Goal: Transaction & Acquisition: Purchase product/service

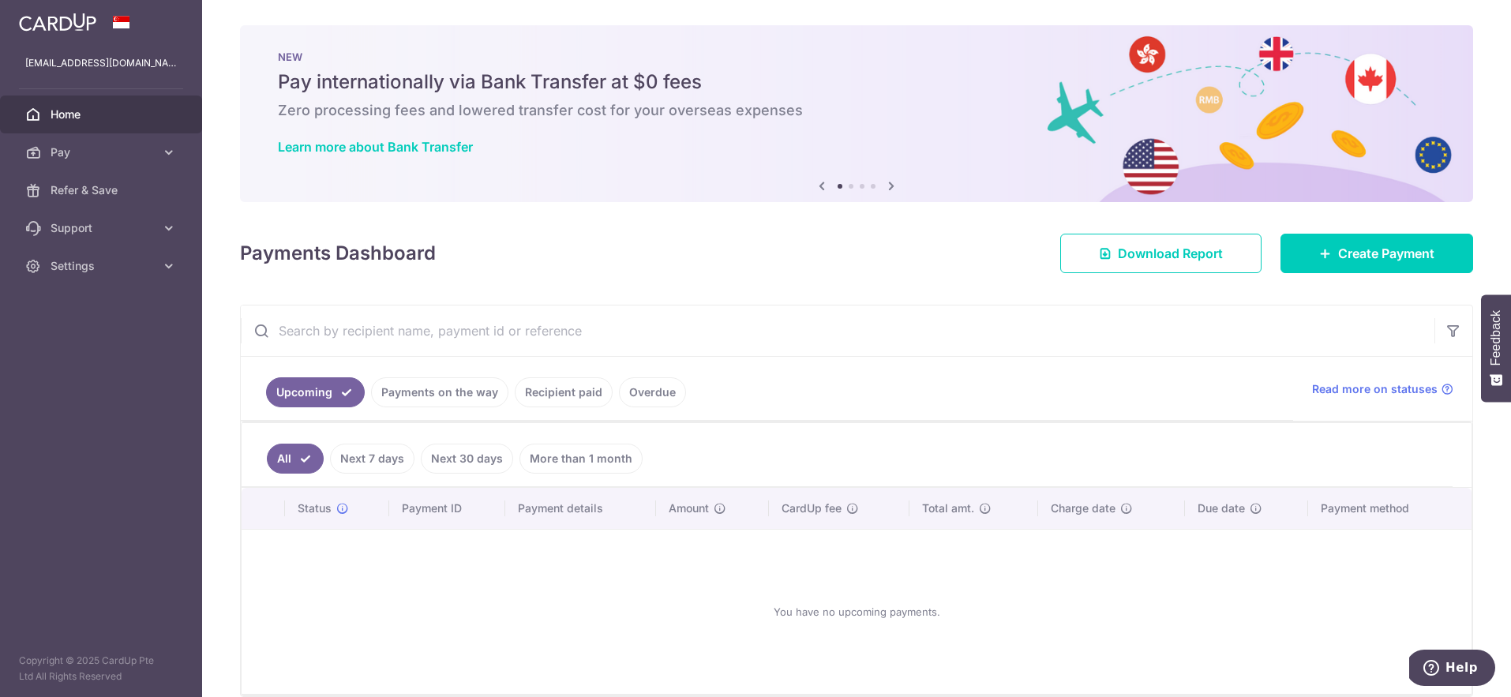
click at [1333, 279] on div "× Pause Schedule Pause all future payments in this series Pause just this one p…" at bounding box center [856, 348] width 1309 height 697
click at [1338, 268] on link "Create Payment" at bounding box center [1377, 253] width 193 height 39
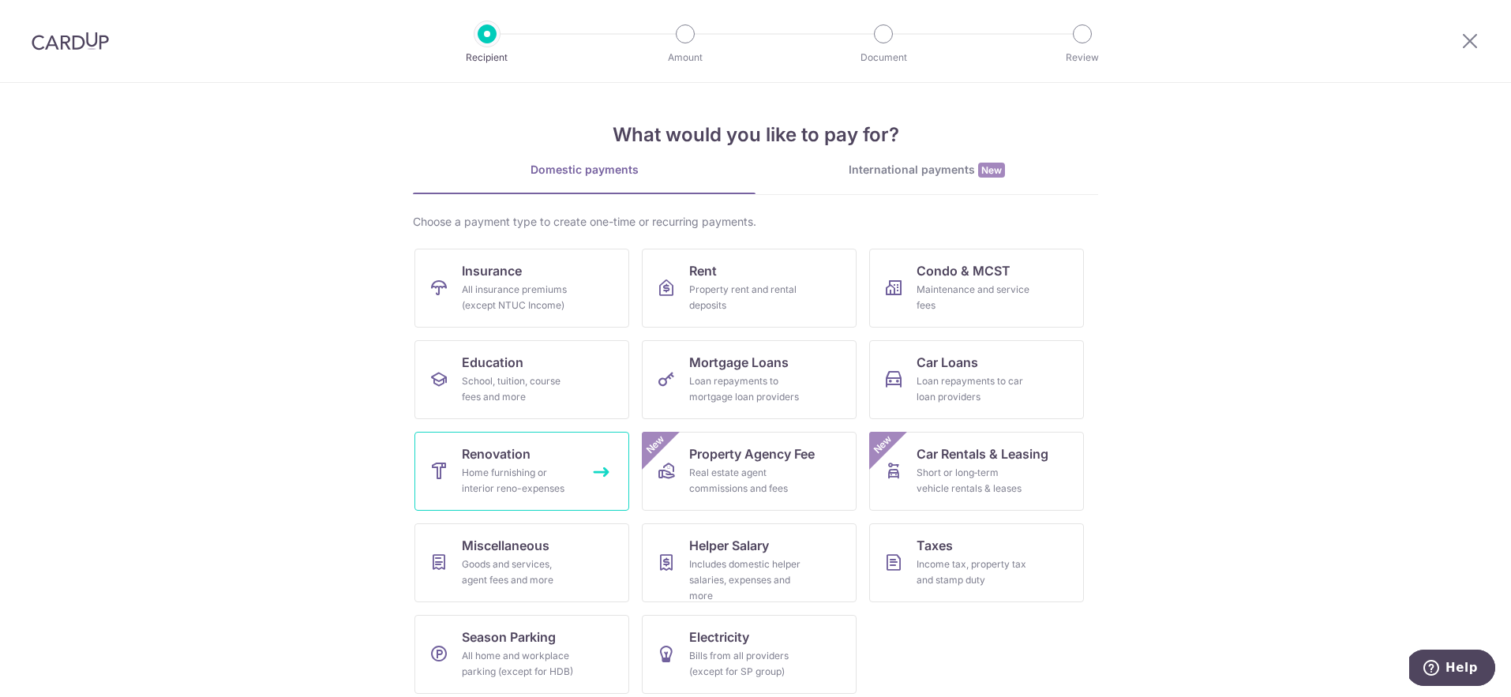
click at [569, 456] on link "Renovation Home furnishing or interior reno-expenses" at bounding box center [522, 471] width 215 height 79
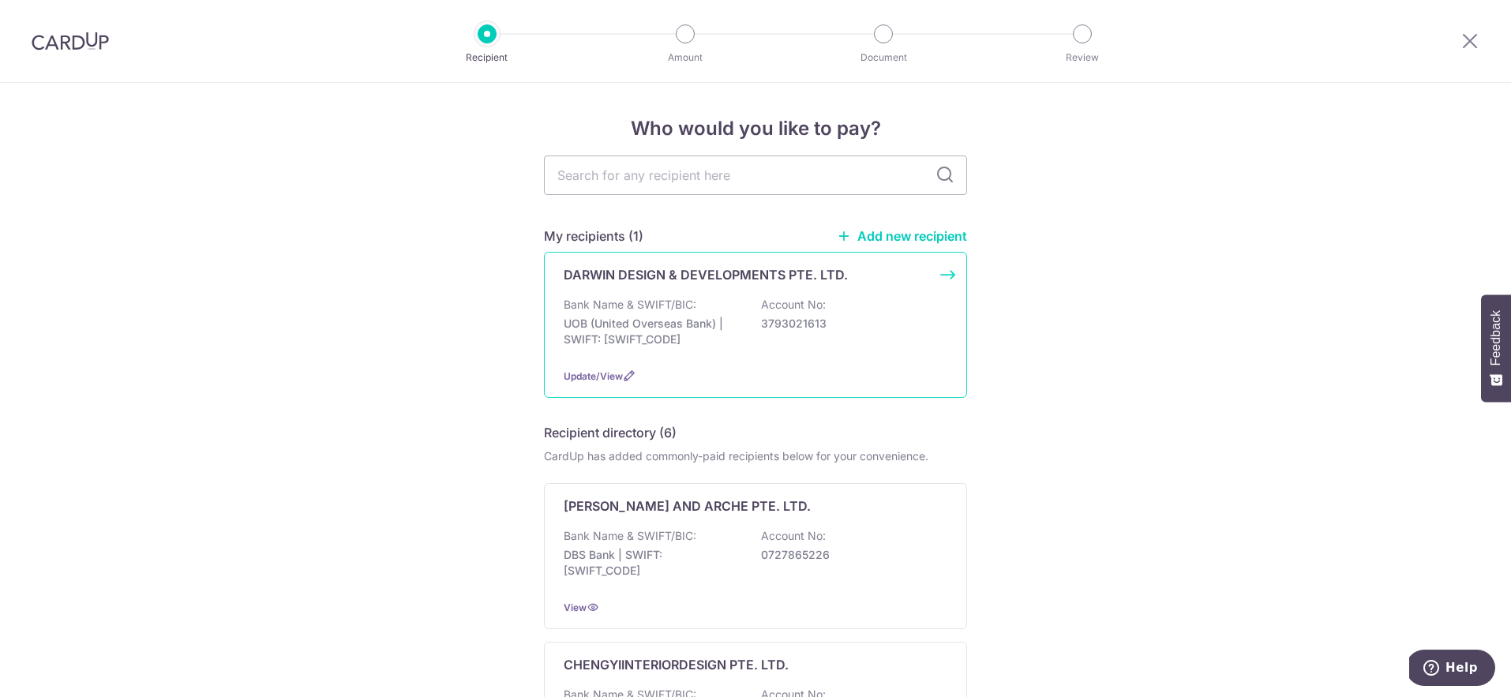
click at [719, 314] on div "Bank Name & SWIFT/BIC: UOB (United Overseas Bank) | SWIFT: UOVBSGSGXXX Account …" at bounding box center [756, 326] width 384 height 58
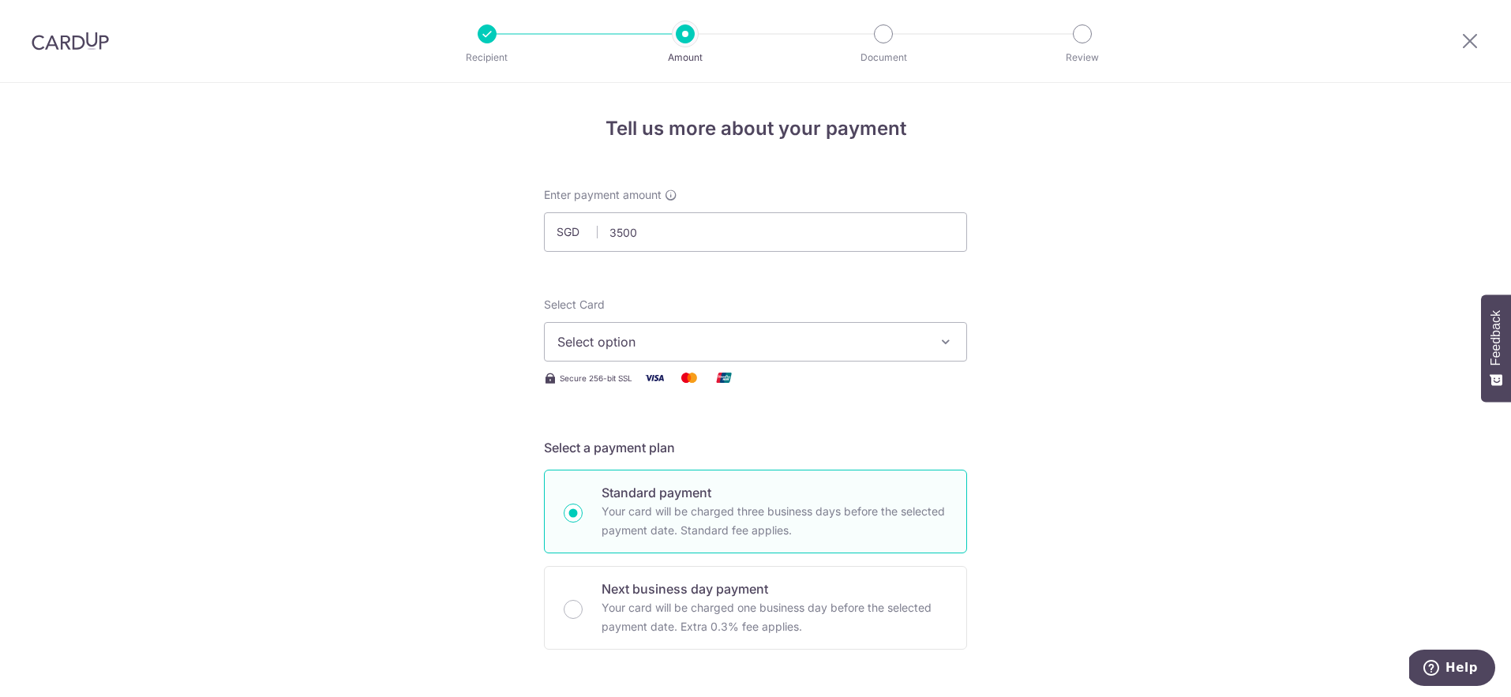
type input "3,500.00"
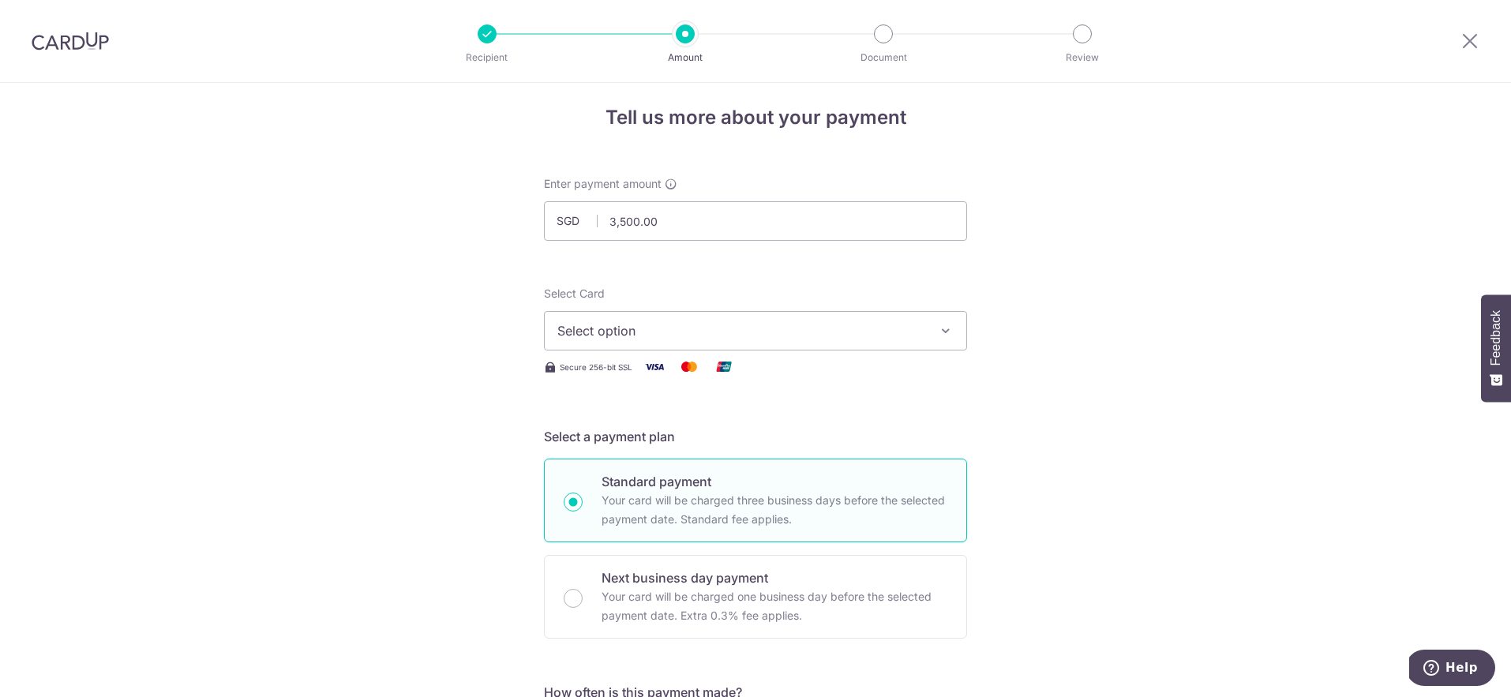
scroll to position [23, 0]
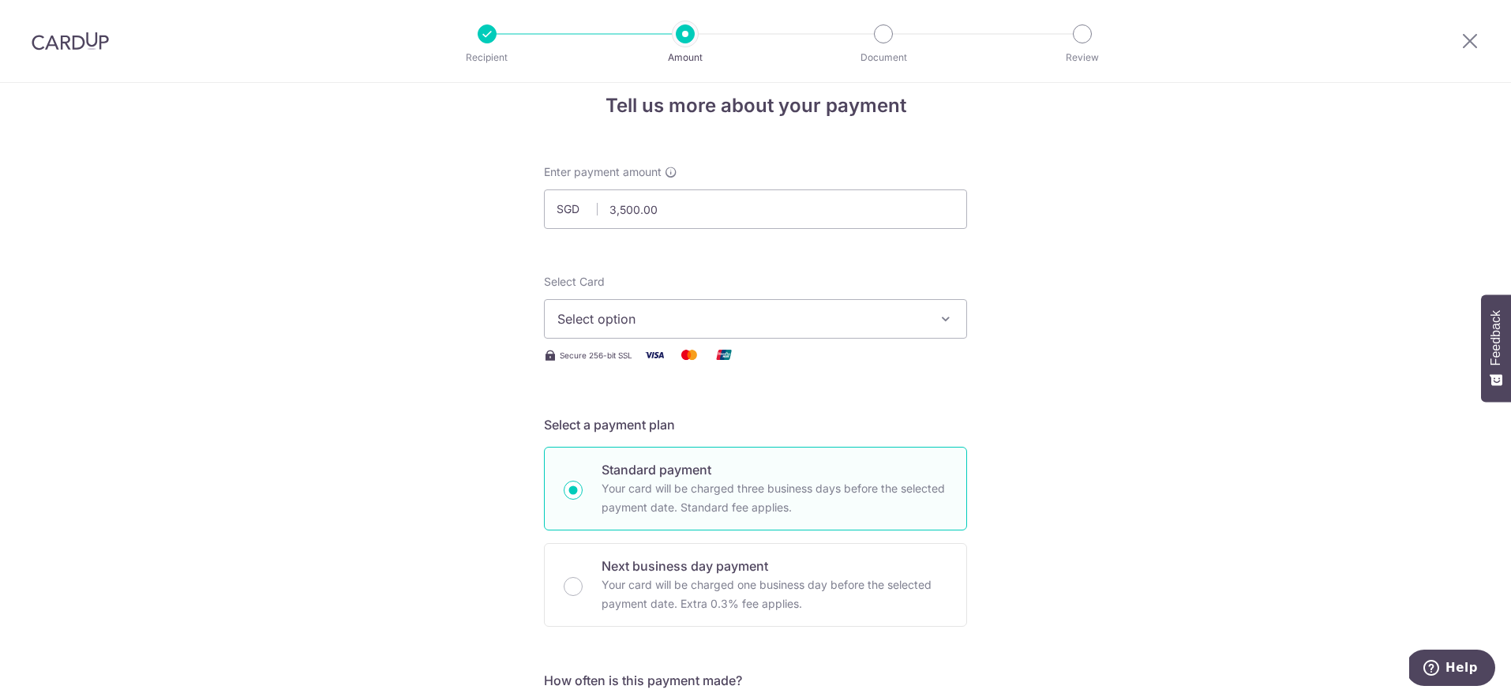
click at [884, 325] on span "Select option" at bounding box center [741, 319] width 368 height 19
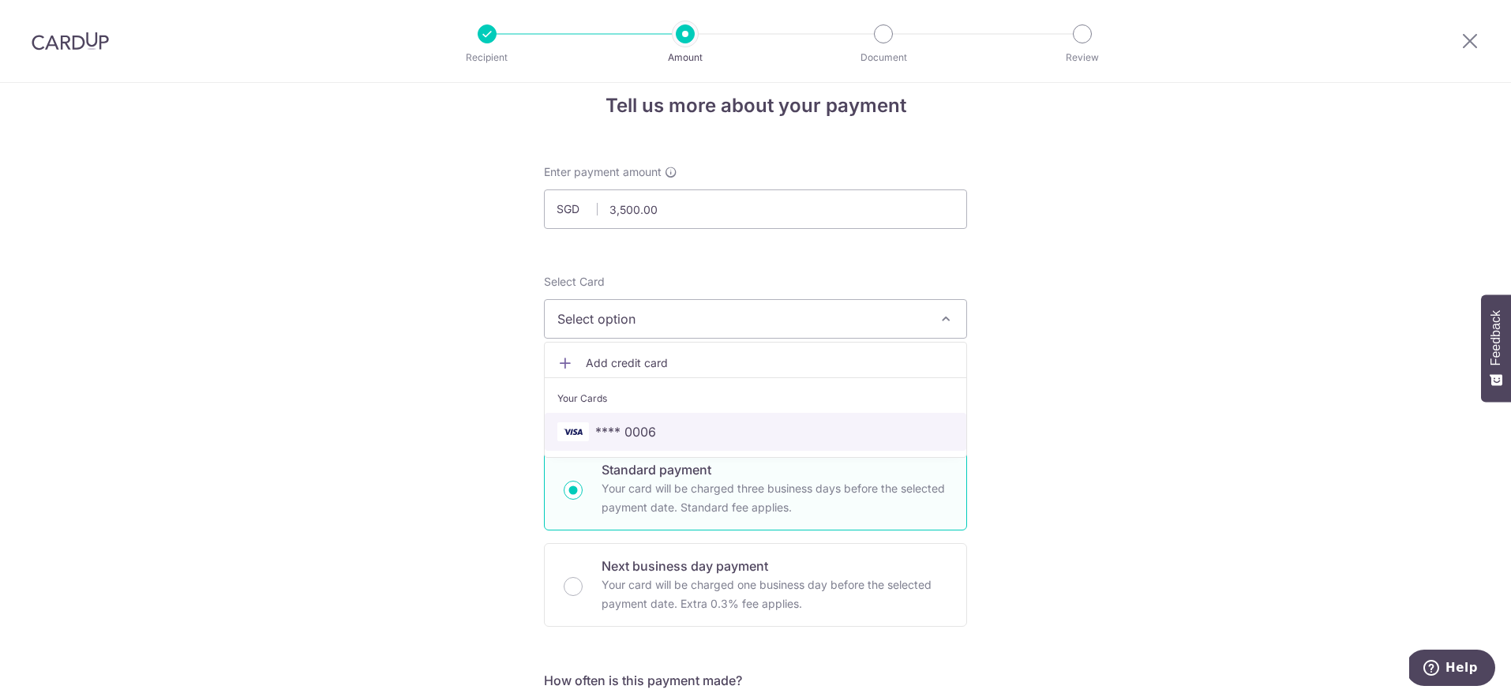
click at [865, 427] on span "**** 0006" at bounding box center [755, 431] width 396 height 19
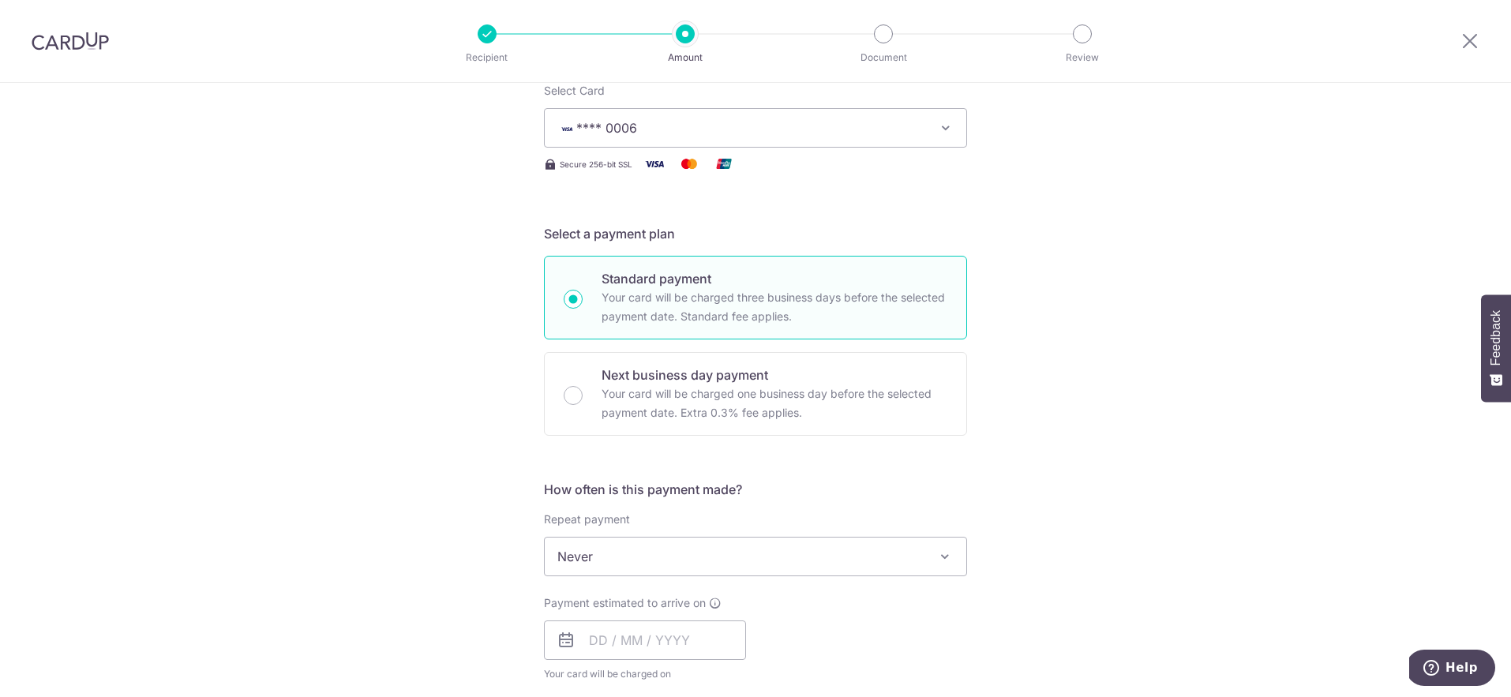
scroll to position [274, 0]
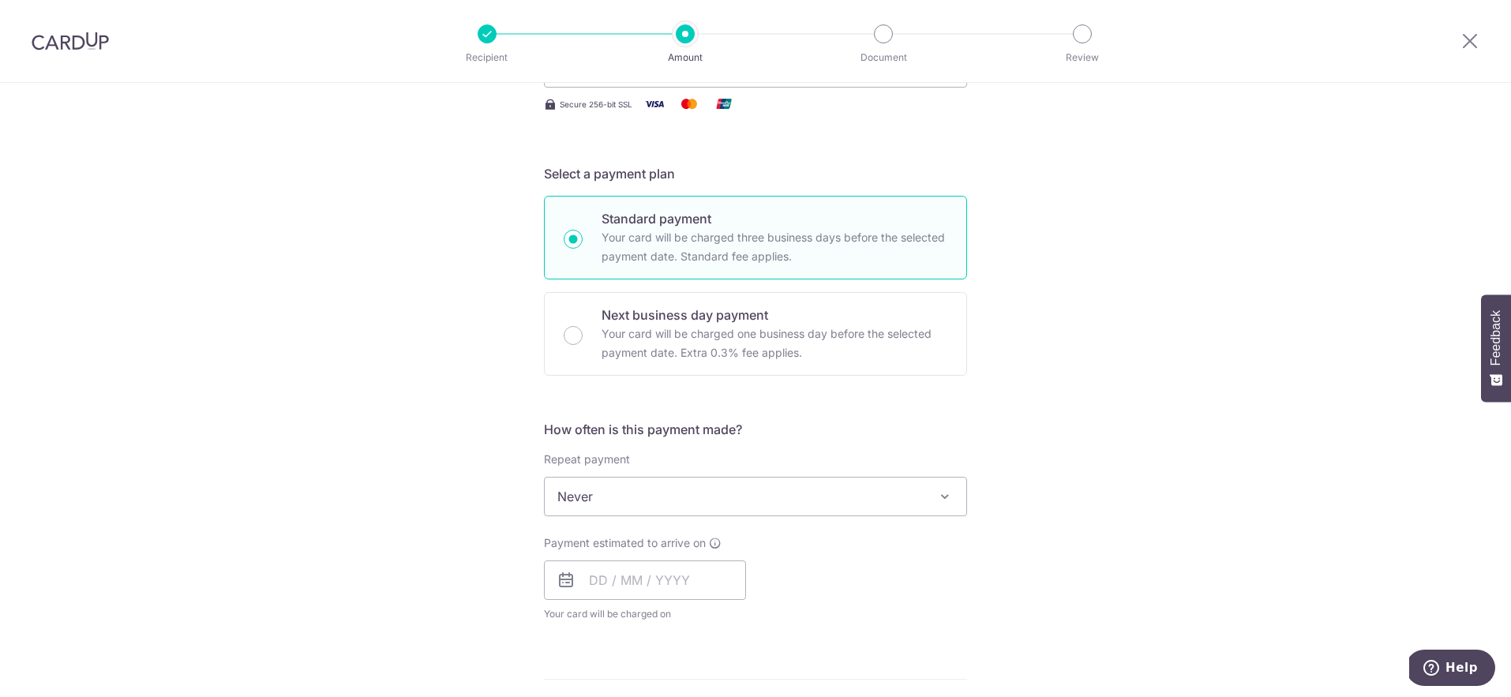
click at [895, 499] on span "Never" at bounding box center [756, 497] width 422 height 38
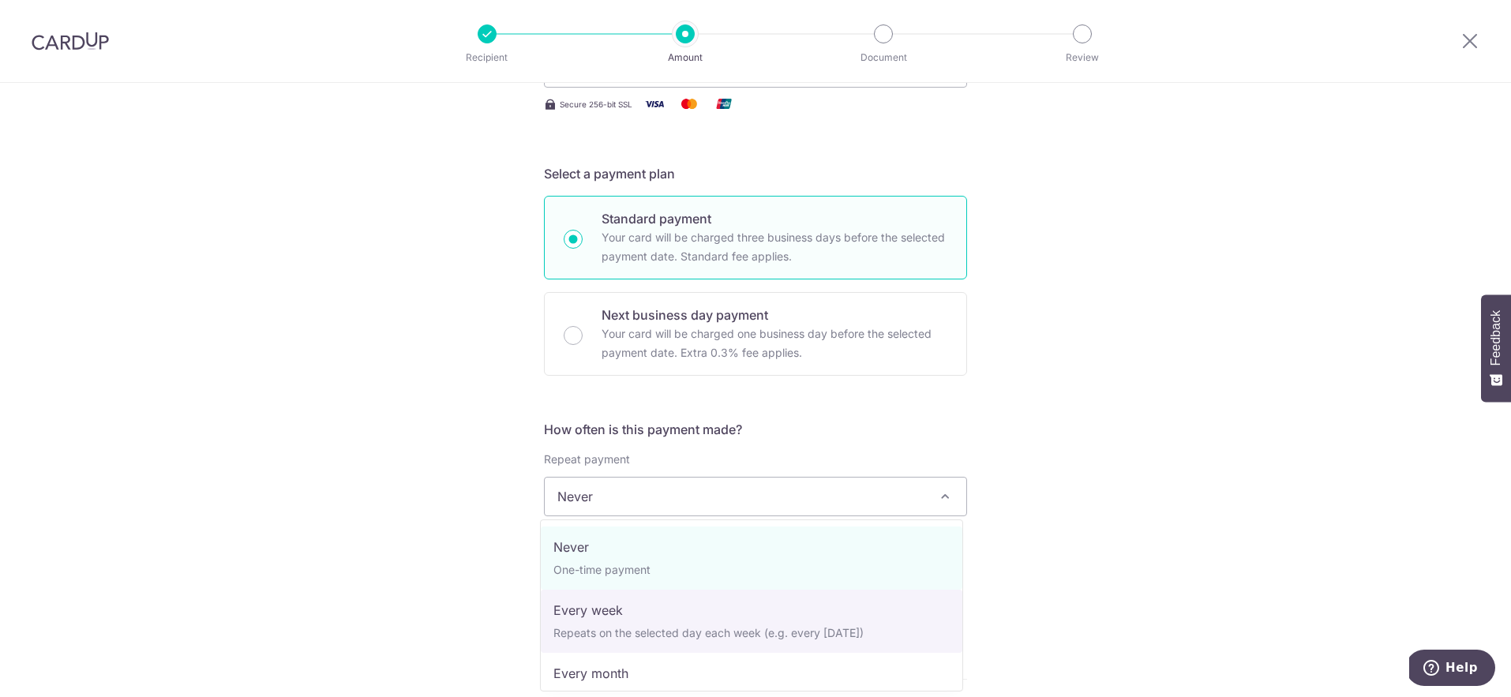
select select "2"
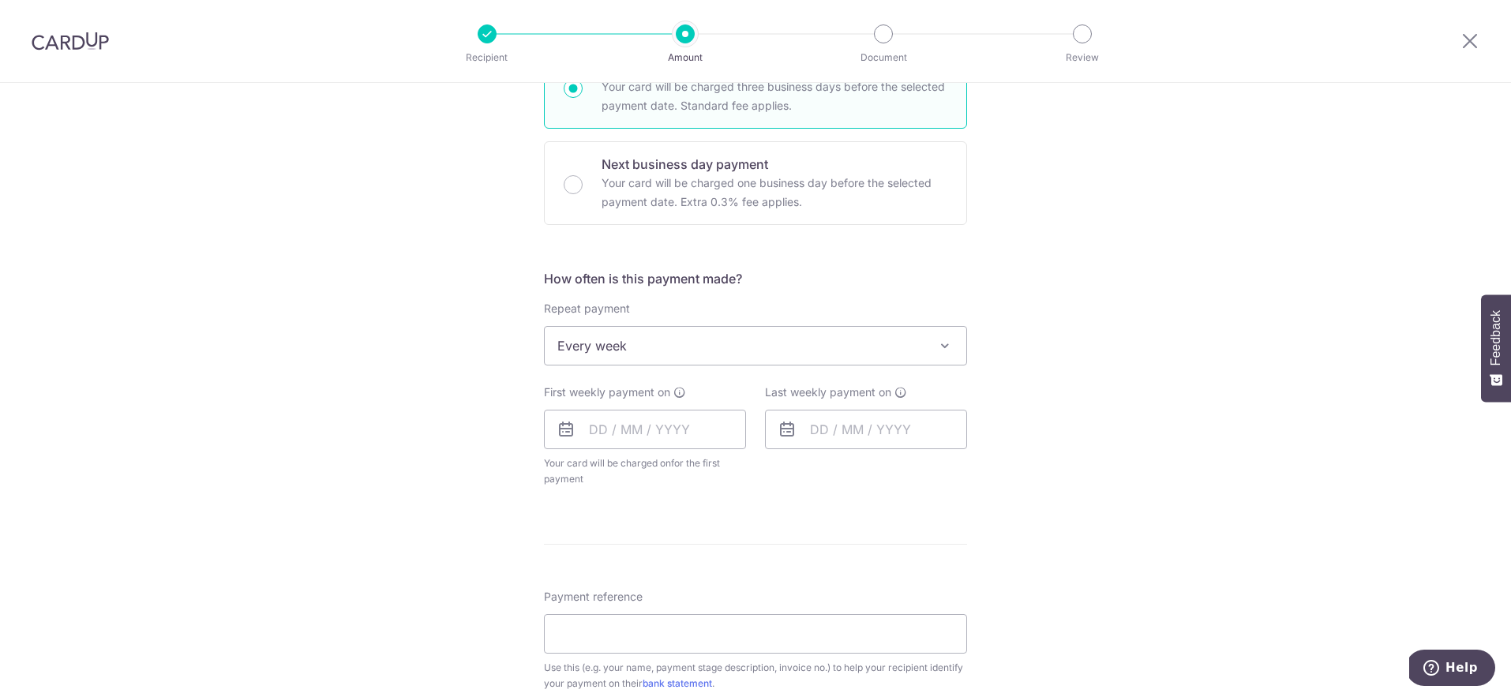
scroll to position [427, 0]
click at [642, 416] on input "text" at bounding box center [645, 426] width 202 height 39
click at [606, 569] on table "Sun Mon Tue Wed Thu Fri Sat 1 2 3 4 5 6 7 8 9 10 11 12 13 14 15 16 17 18 19 20 …" at bounding box center [671, 587] width 221 height 190
click at [676, 573] on link "8" at bounding box center [671, 570] width 25 height 25
type input "08/10/2025"
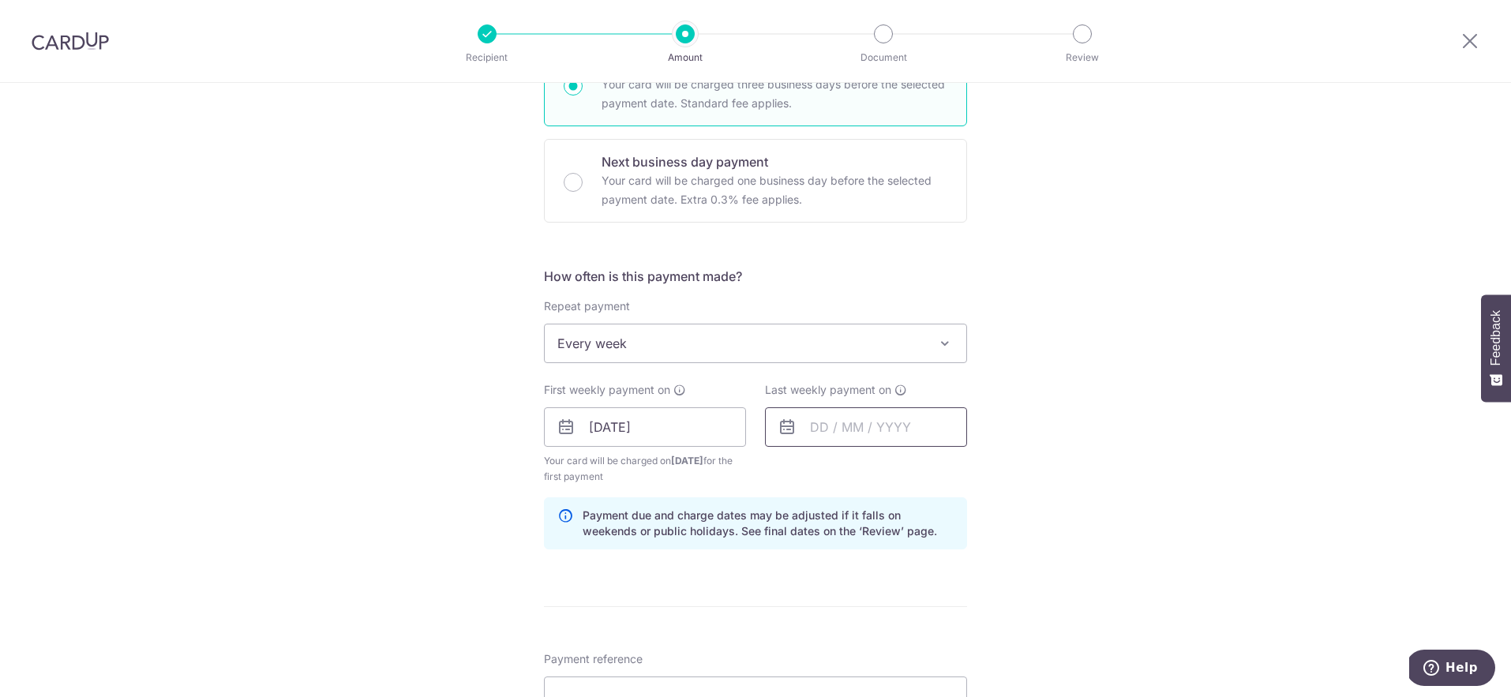
click at [847, 423] on input "text" at bounding box center [866, 426] width 202 height 39
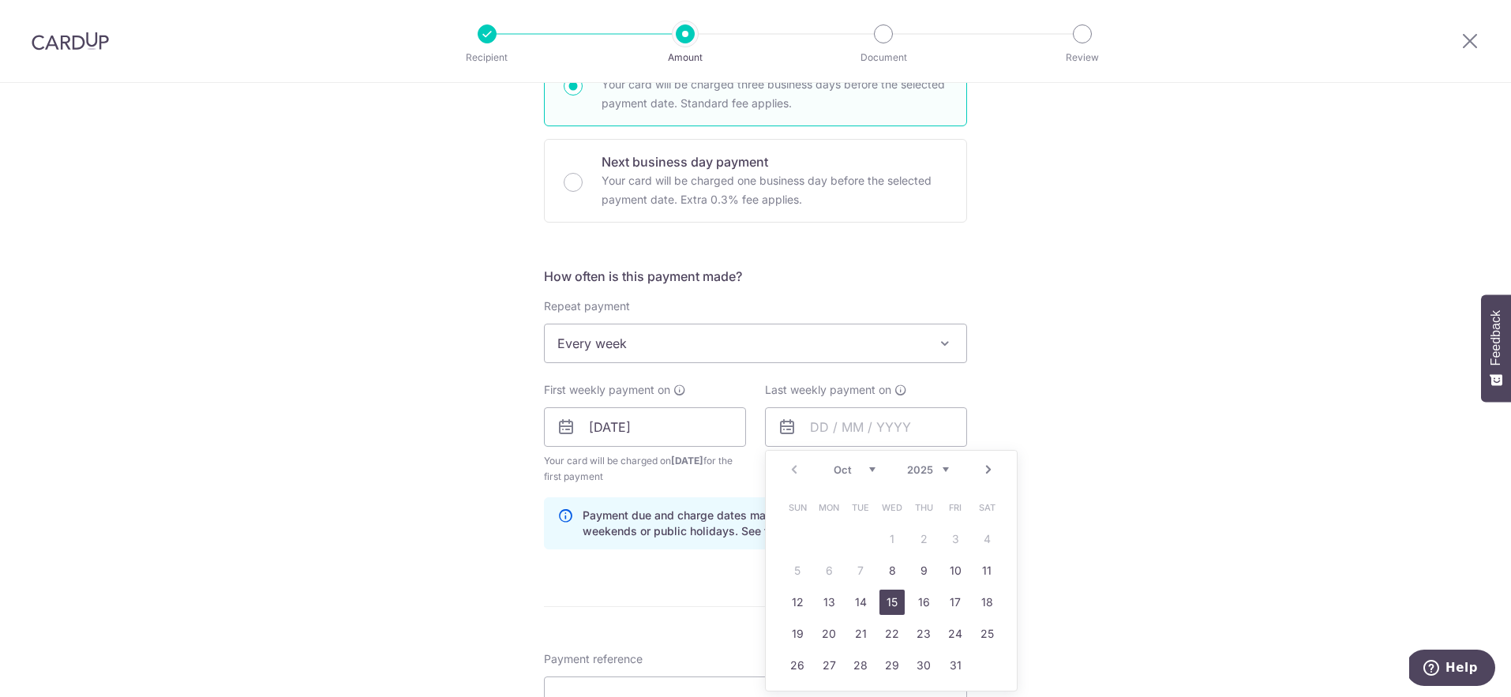
click at [880, 596] on link "15" at bounding box center [892, 602] width 25 height 25
type input "15/10/2025"
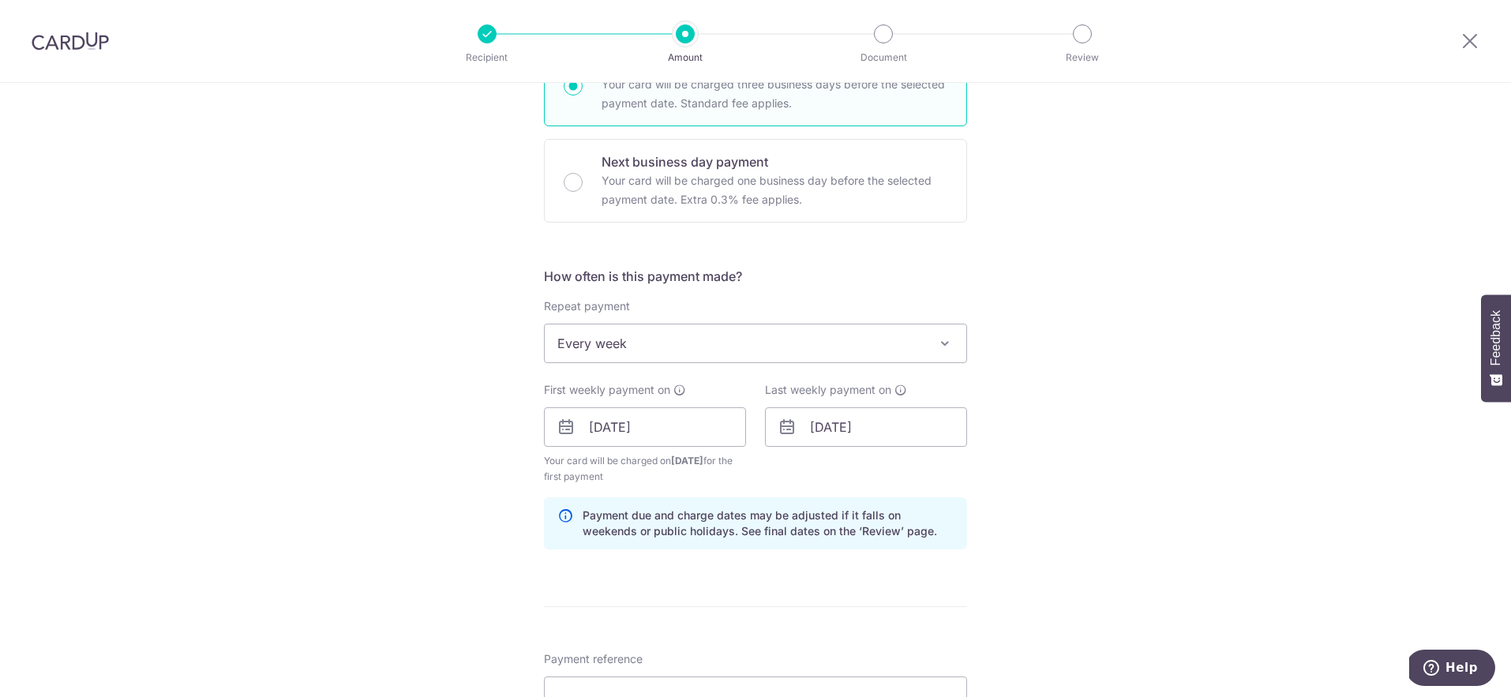
click at [1061, 465] on div "Tell us more about your payment Enter payment amount SGD 3,500.00 3500.00 Selec…" at bounding box center [755, 463] width 1511 height 1615
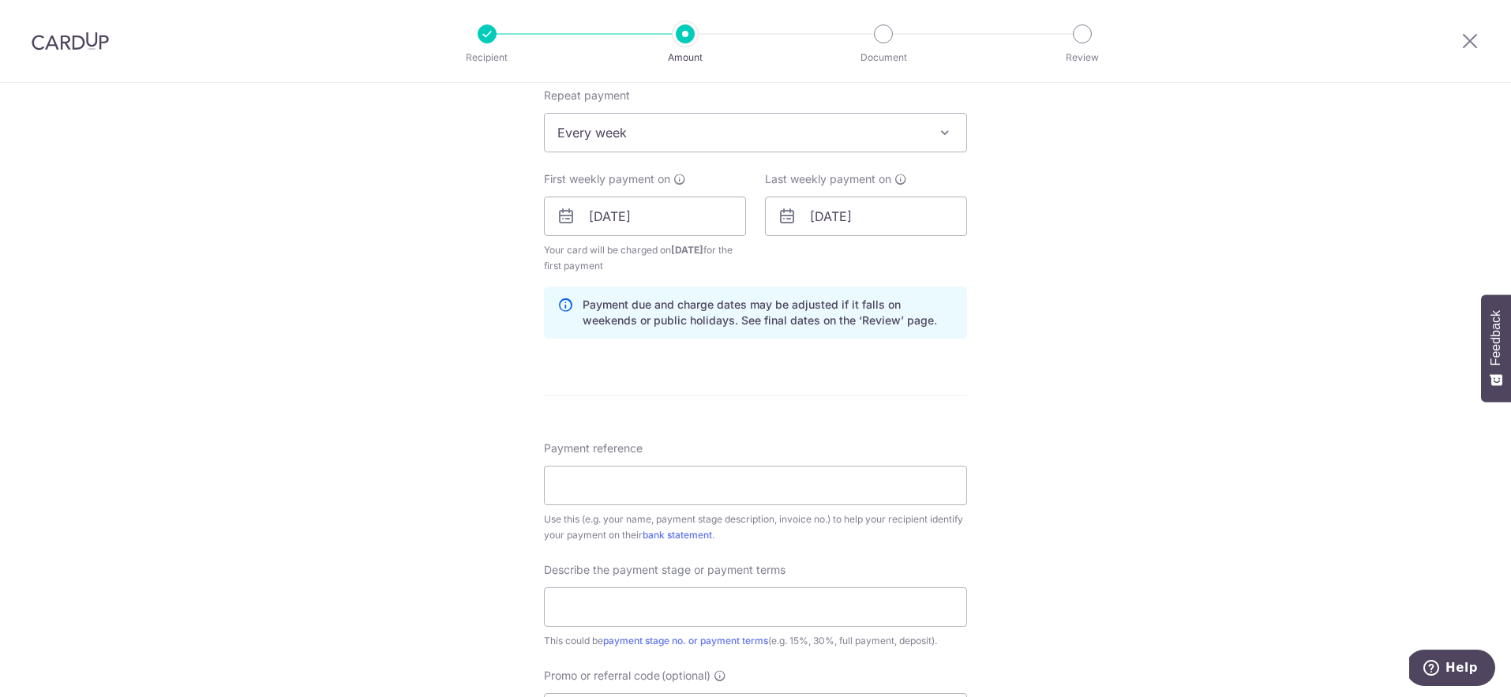
scroll to position [659, 0]
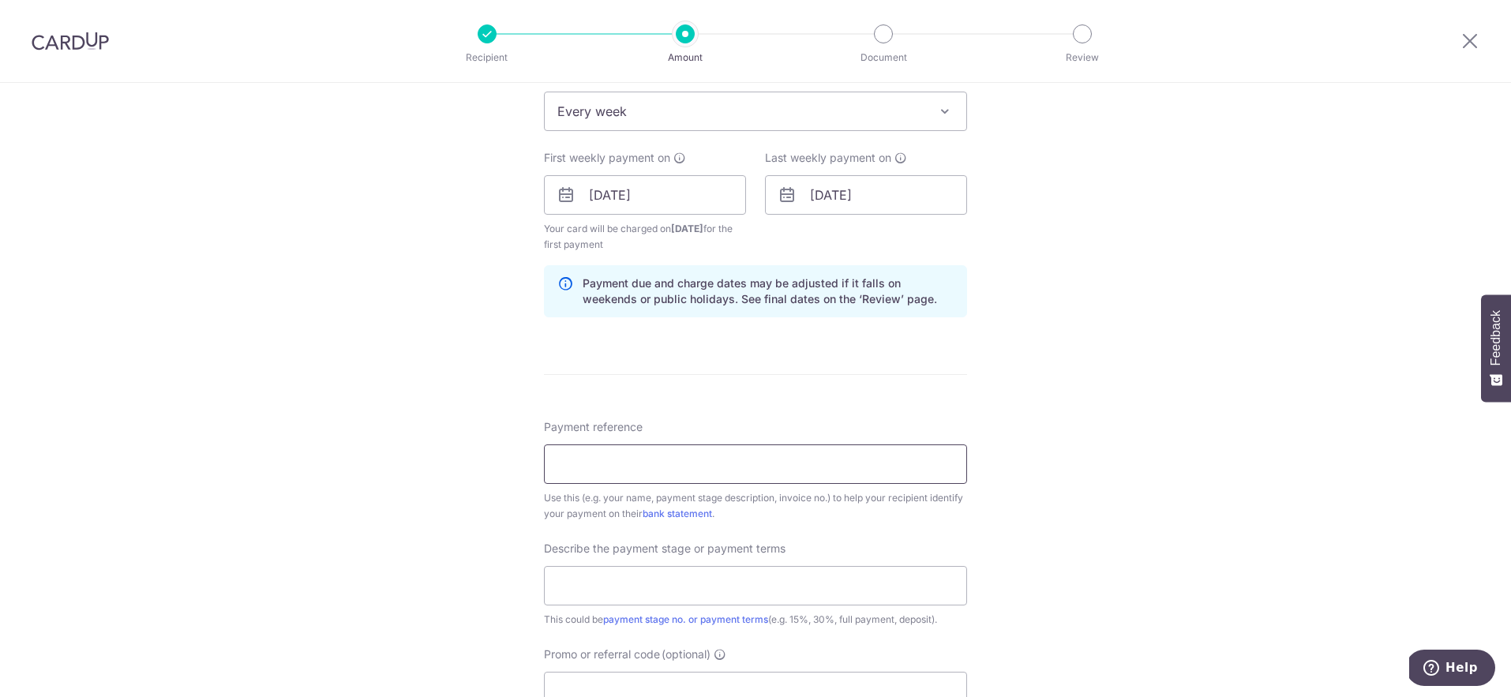
click at [734, 473] on input "Payment reference" at bounding box center [755, 464] width 423 height 39
type input "25-Q1268-01 WDL-AGZ (Te Rong)"
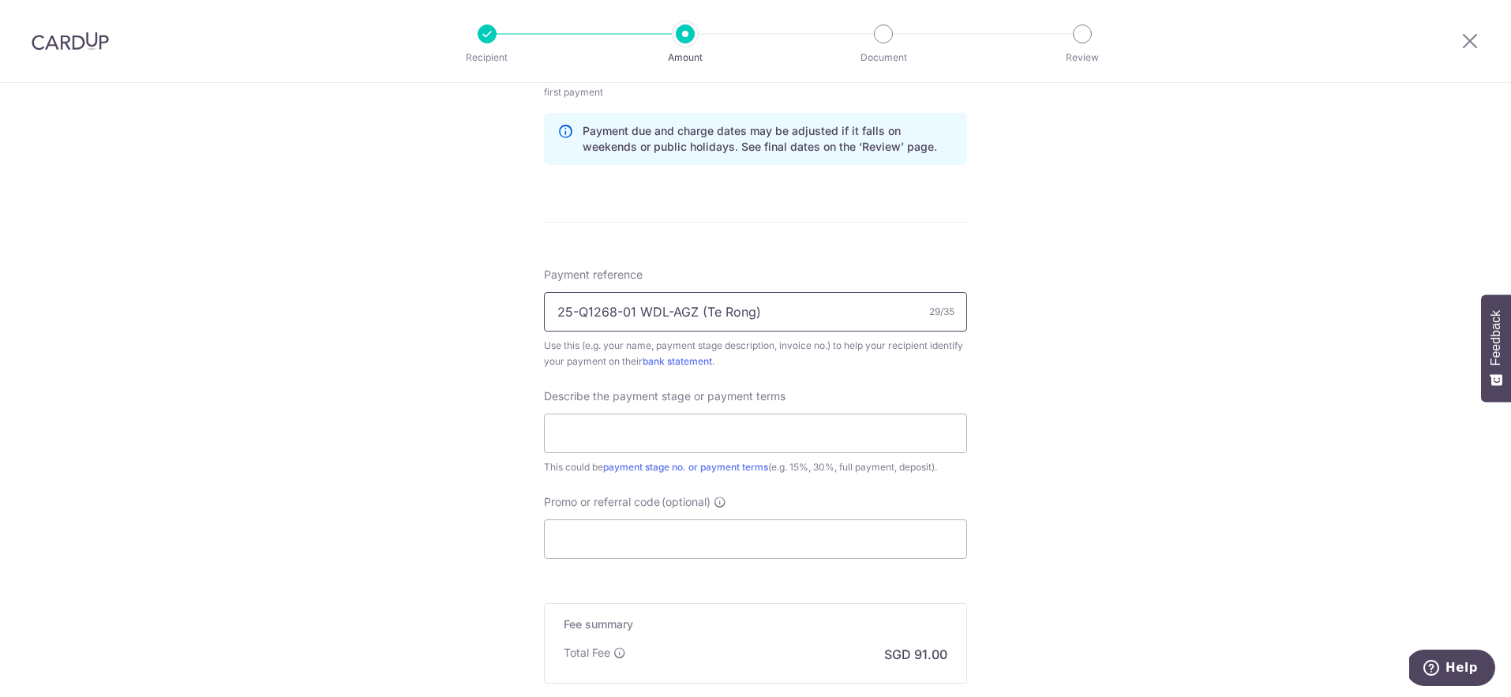
scroll to position [813, 0]
click at [746, 429] on input "text" at bounding box center [755, 431] width 423 height 39
click at [652, 452] on div "Describe the payment stage or payment terms This could be payment stage no. or …" at bounding box center [755, 430] width 423 height 87
click at [657, 442] on input "text" at bounding box center [755, 431] width 423 height 39
click at [568, 437] on input "40% Contract sum" at bounding box center [755, 431] width 423 height 39
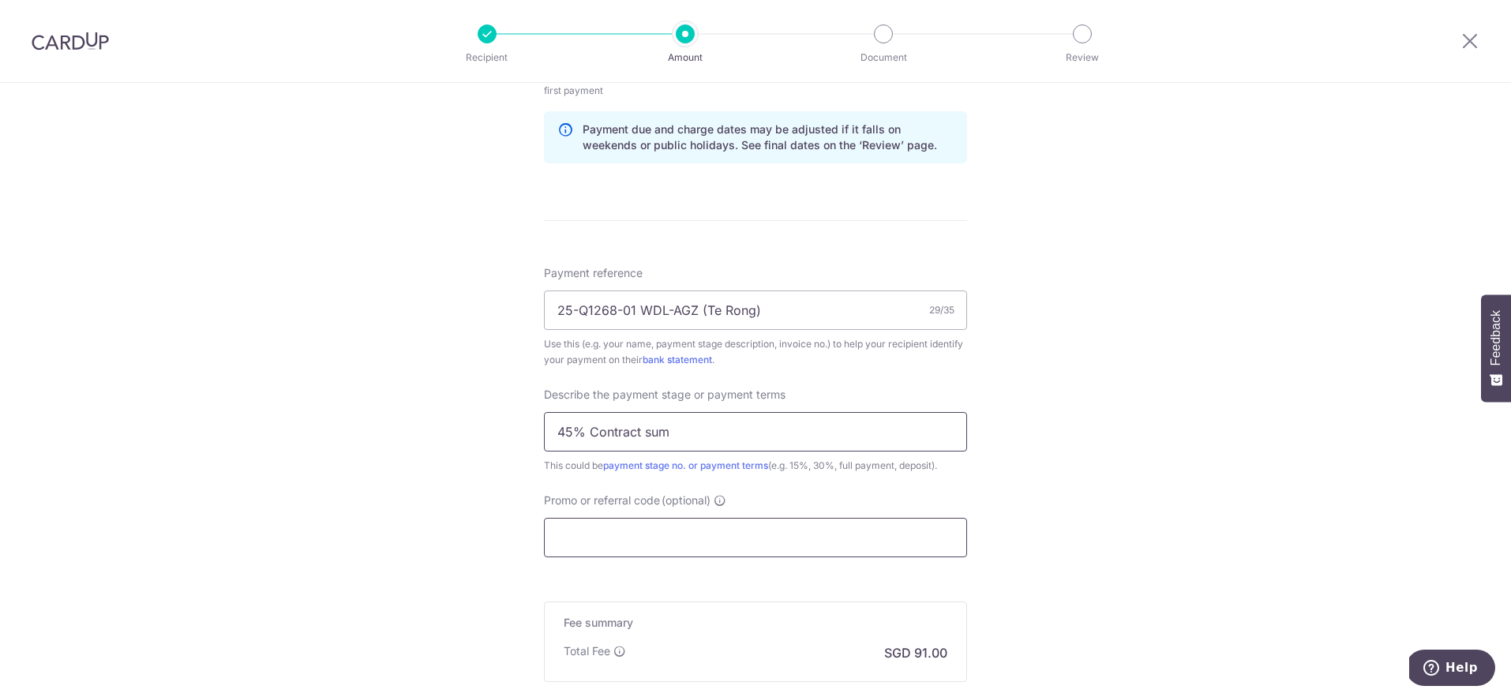
type input "45% Contract sum"
click at [672, 546] on input "Promo or referral code (optional)" at bounding box center [755, 537] width 423 height 39
paste input "REC185"
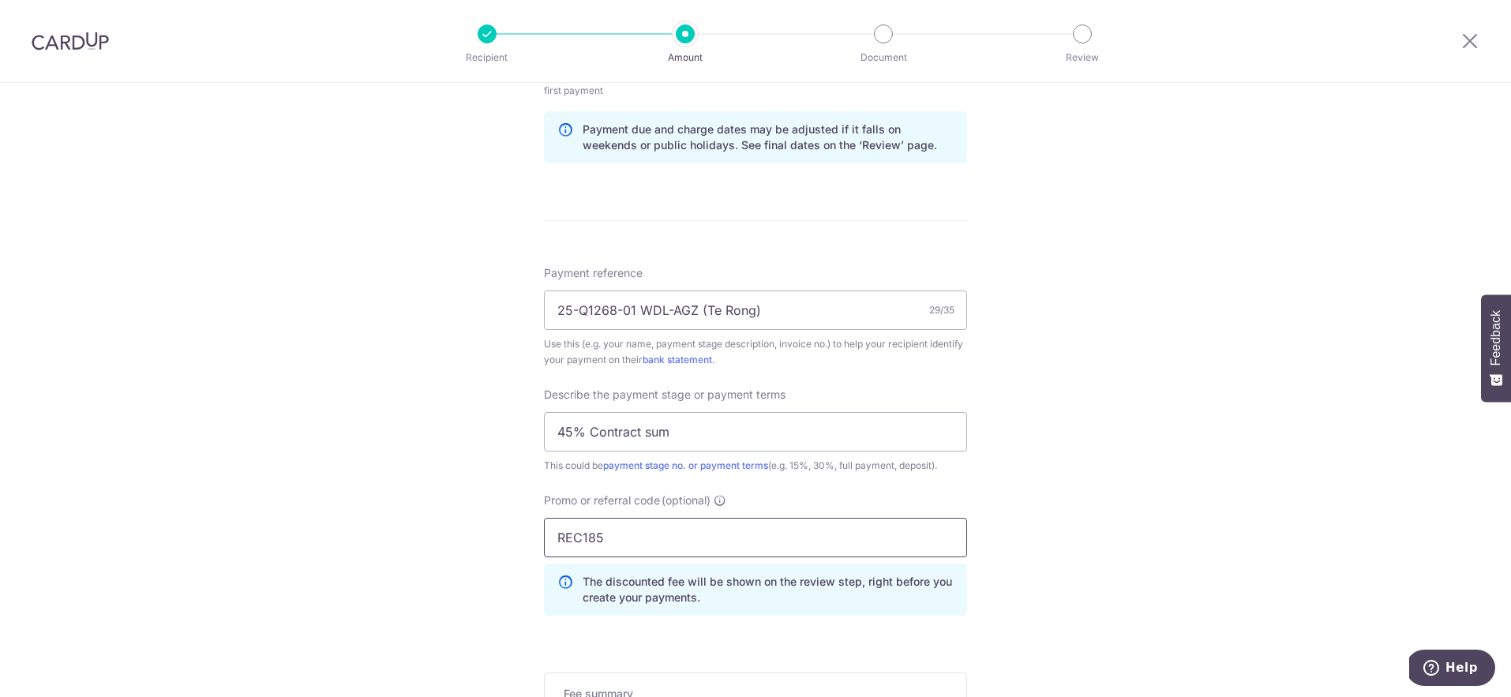
type input "REC185"
click at [1100, 507] on div "Tell us more about your payment Enter payment amount SGD 3,500.00 3500.00 Selec…" at bounding box center [755, 113] width 1511 height 1686
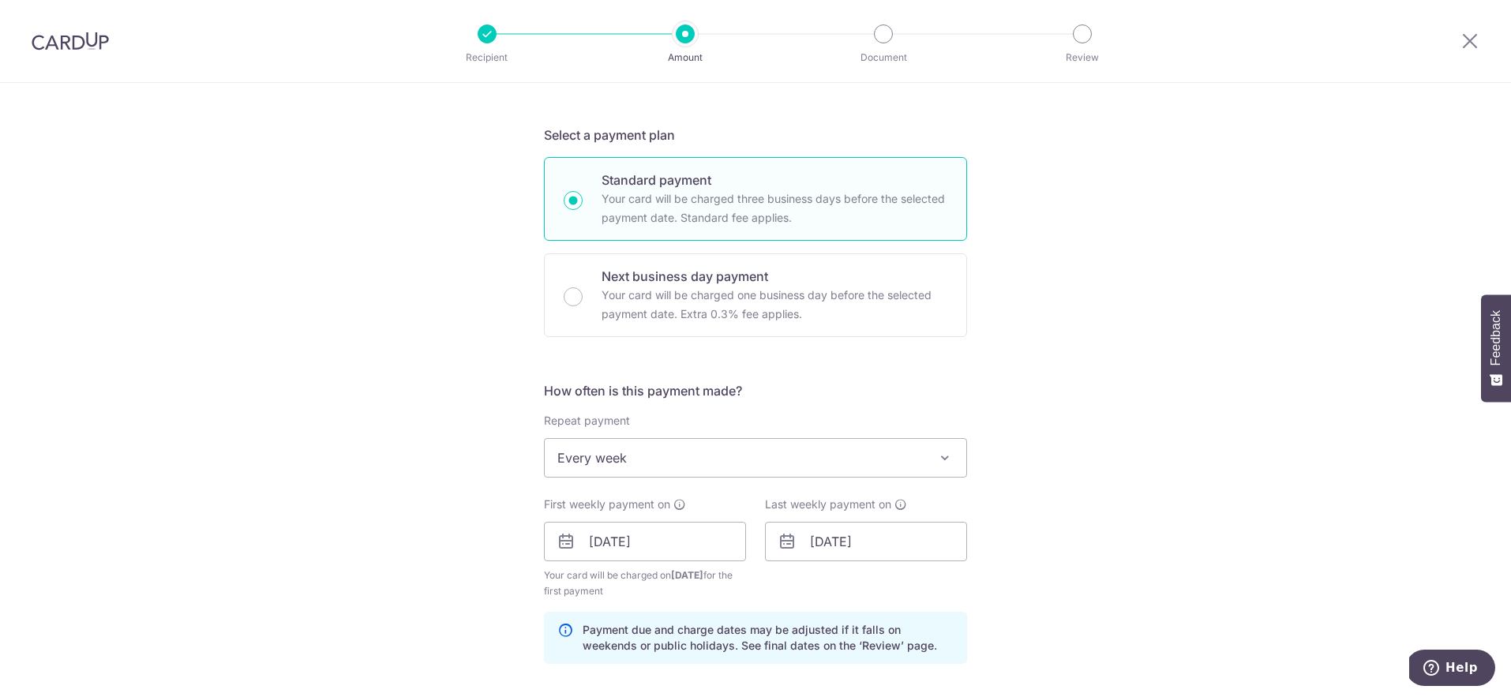
scroll to position [247, 0]
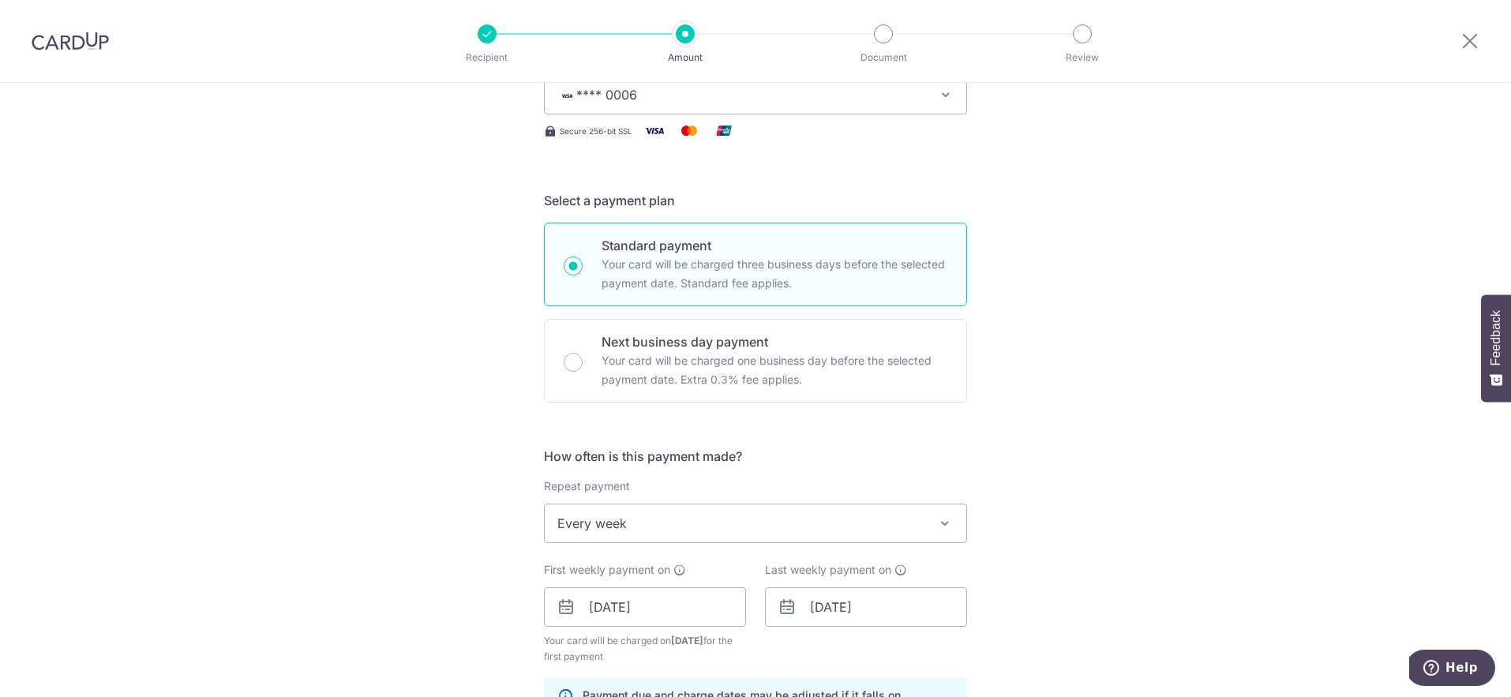
click at [1162, 289] on div "Tell us more about your payment Enter payment amount SGD 3,500.00 3500.00 Selec…" at bounding box center [755, 679] width 1511 height 1686
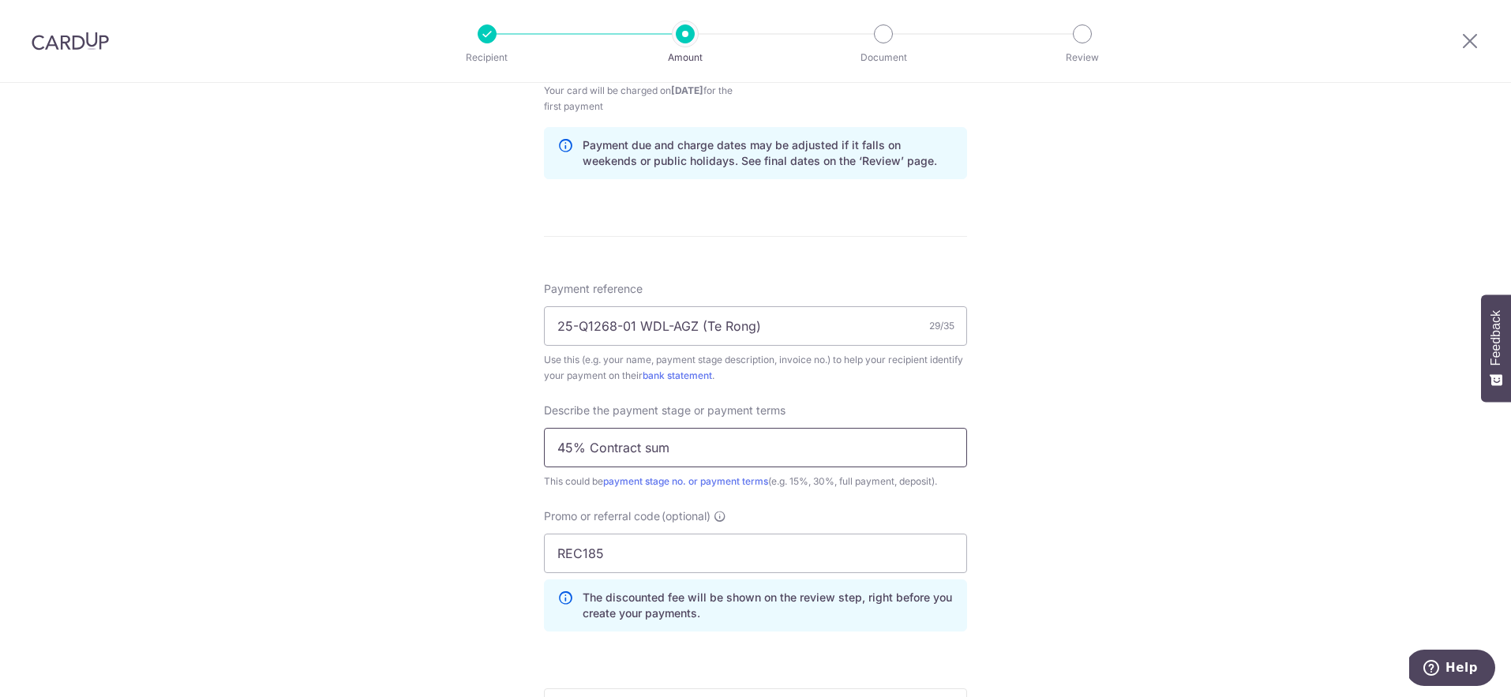
scroll to position [1058, 0]
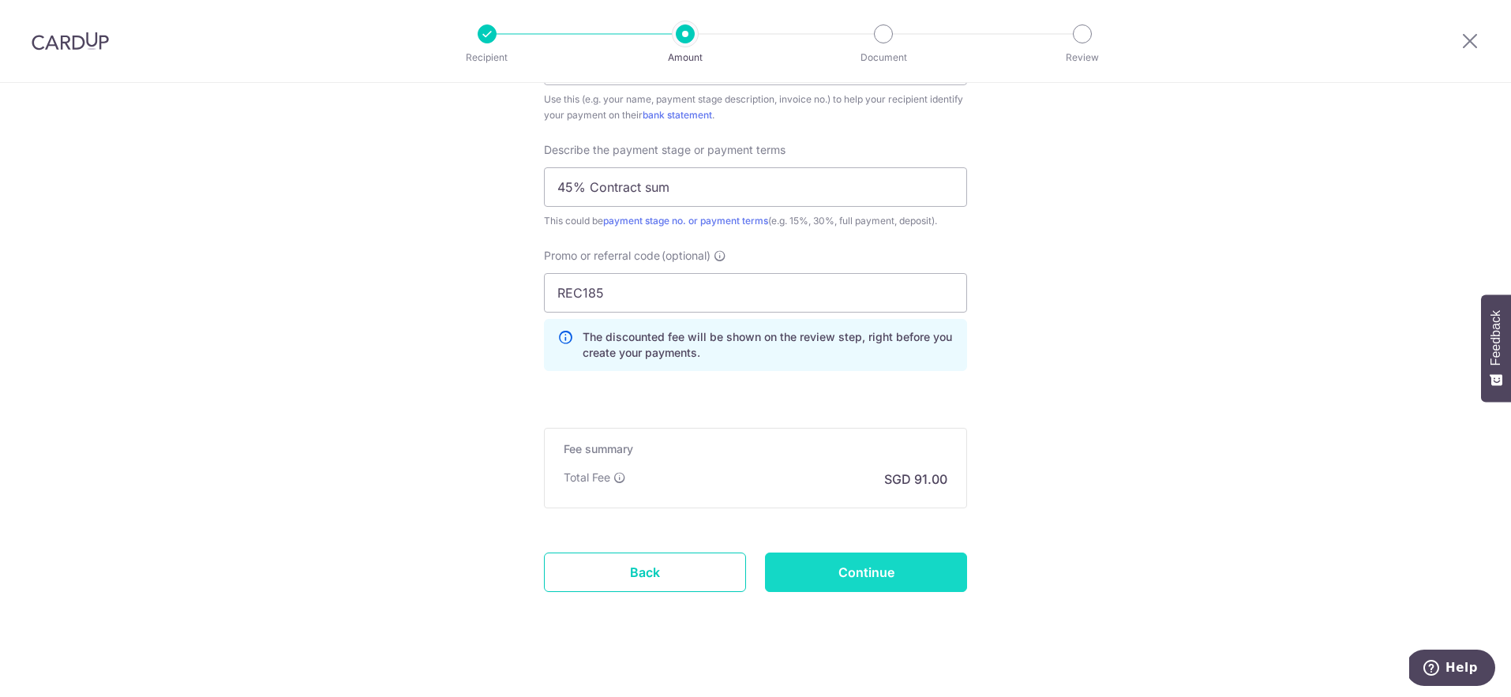
click at [927, 576] on input "Continue" at bounding box center [866, 572] width 202 height 39
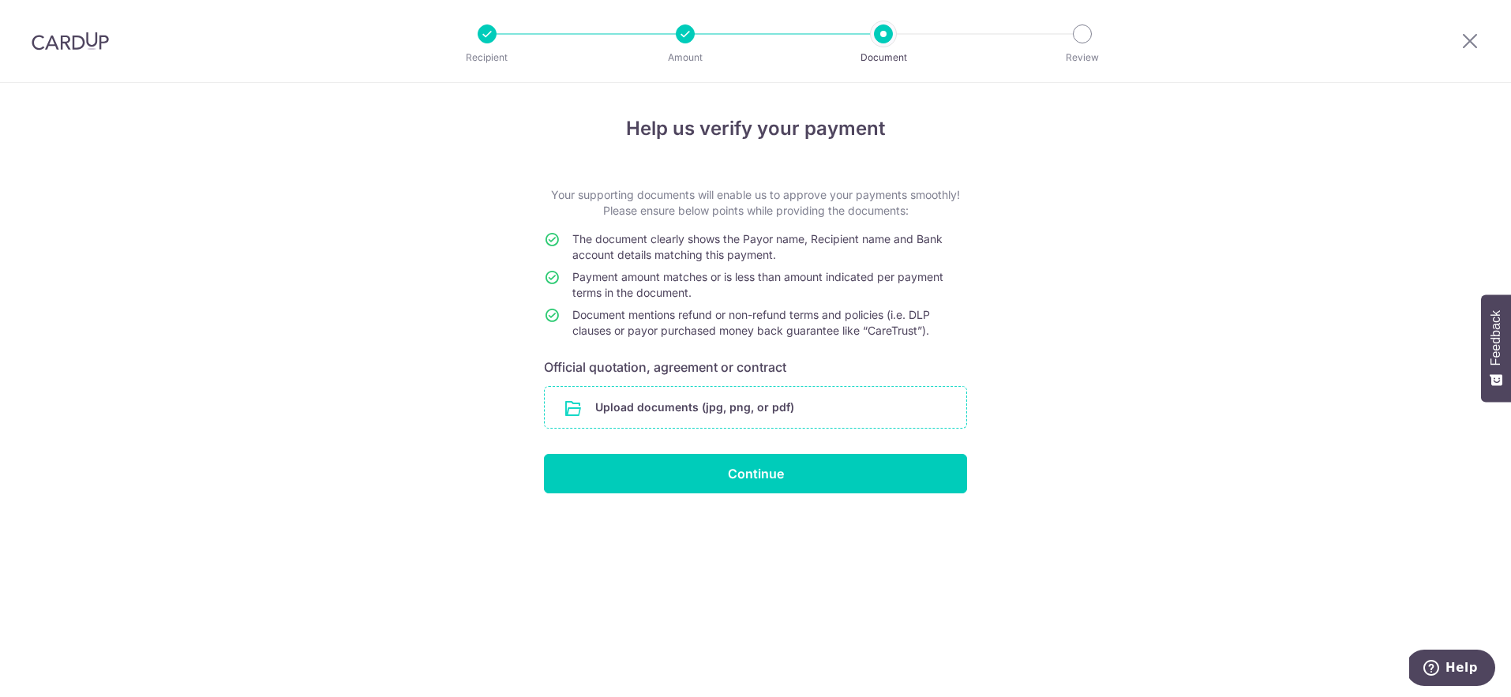
click at [786, 397] on input "file" at bounding box center [756, 407] width 422 height 41
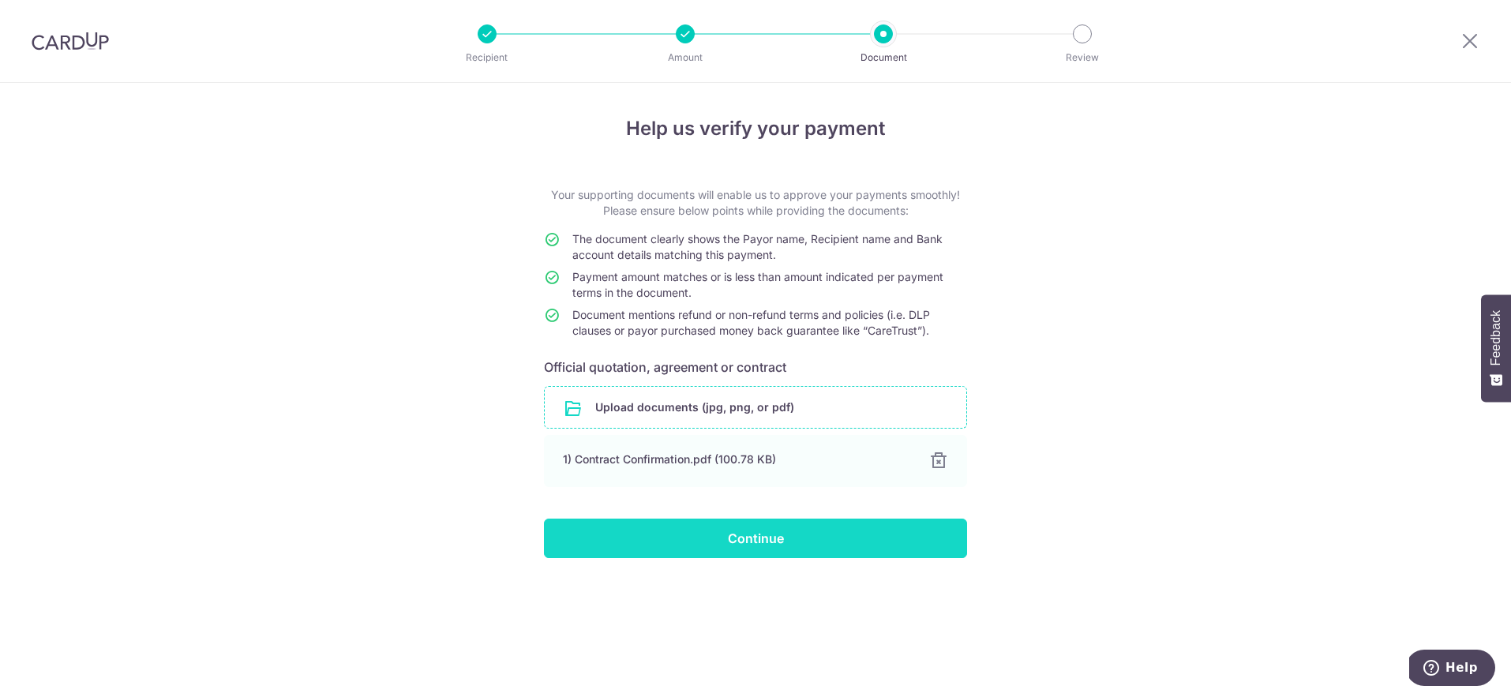
click at [833, 528] on input "Continue" at bounding box center [755, 538] width 423 height 39
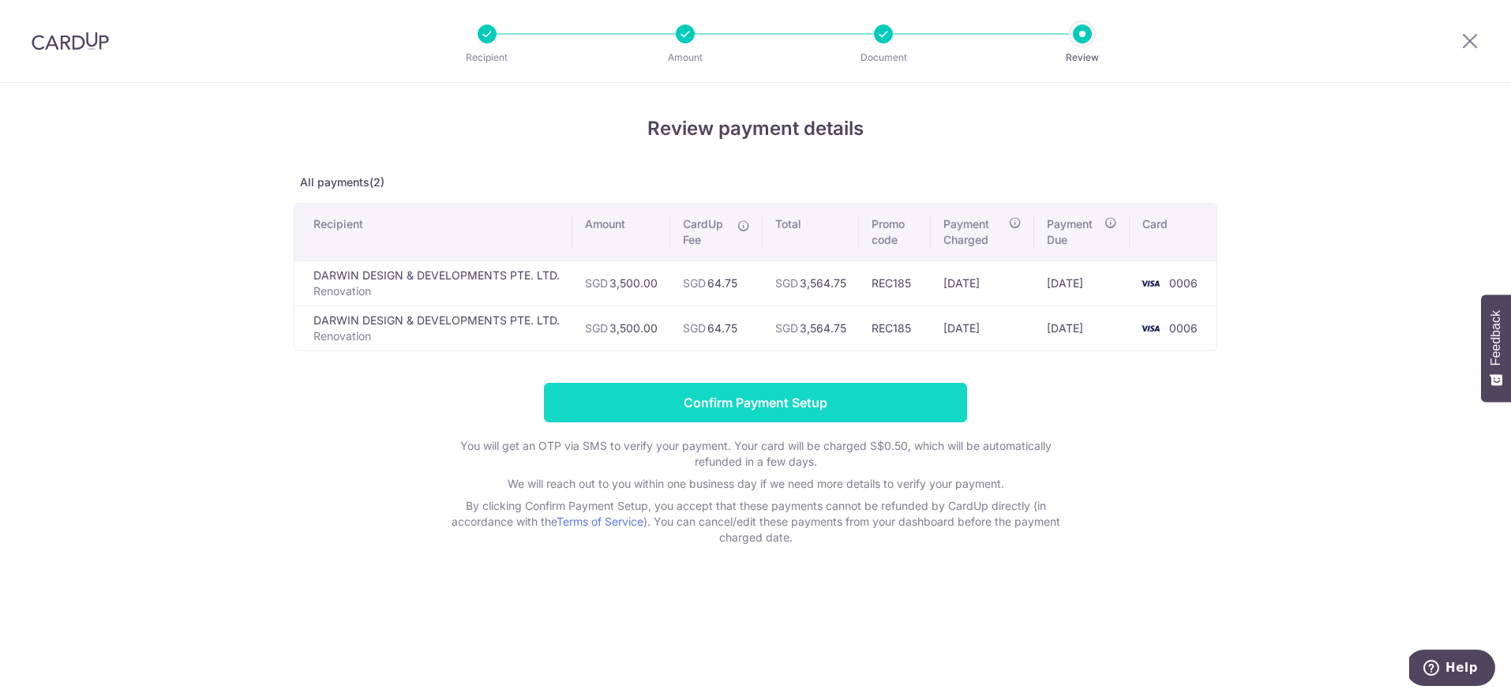
click at [910, 400] on input "Confirm Payment Setup" at bounding box center [755, 402] width 423 height 39
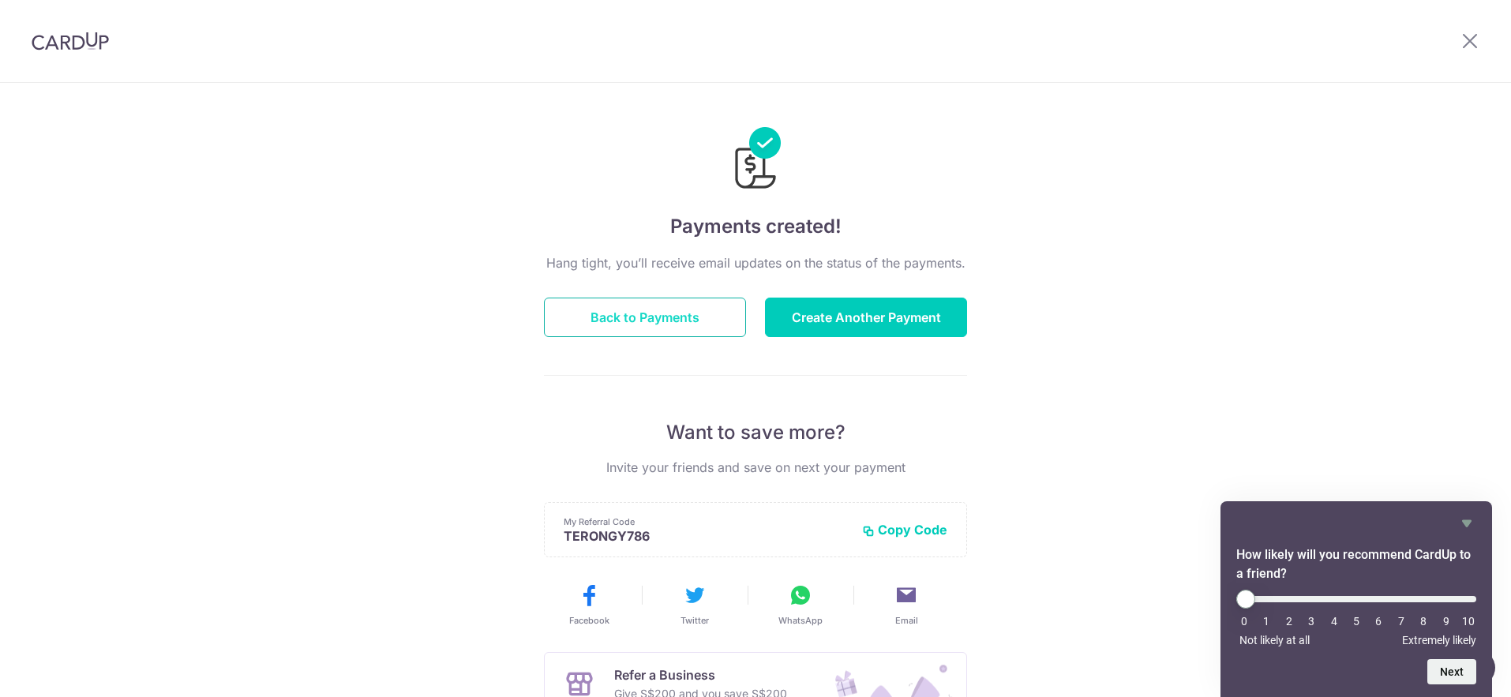
click at [695, 317] on button "Back to Payments" at bounding box center [645, 317] width 202 height 39
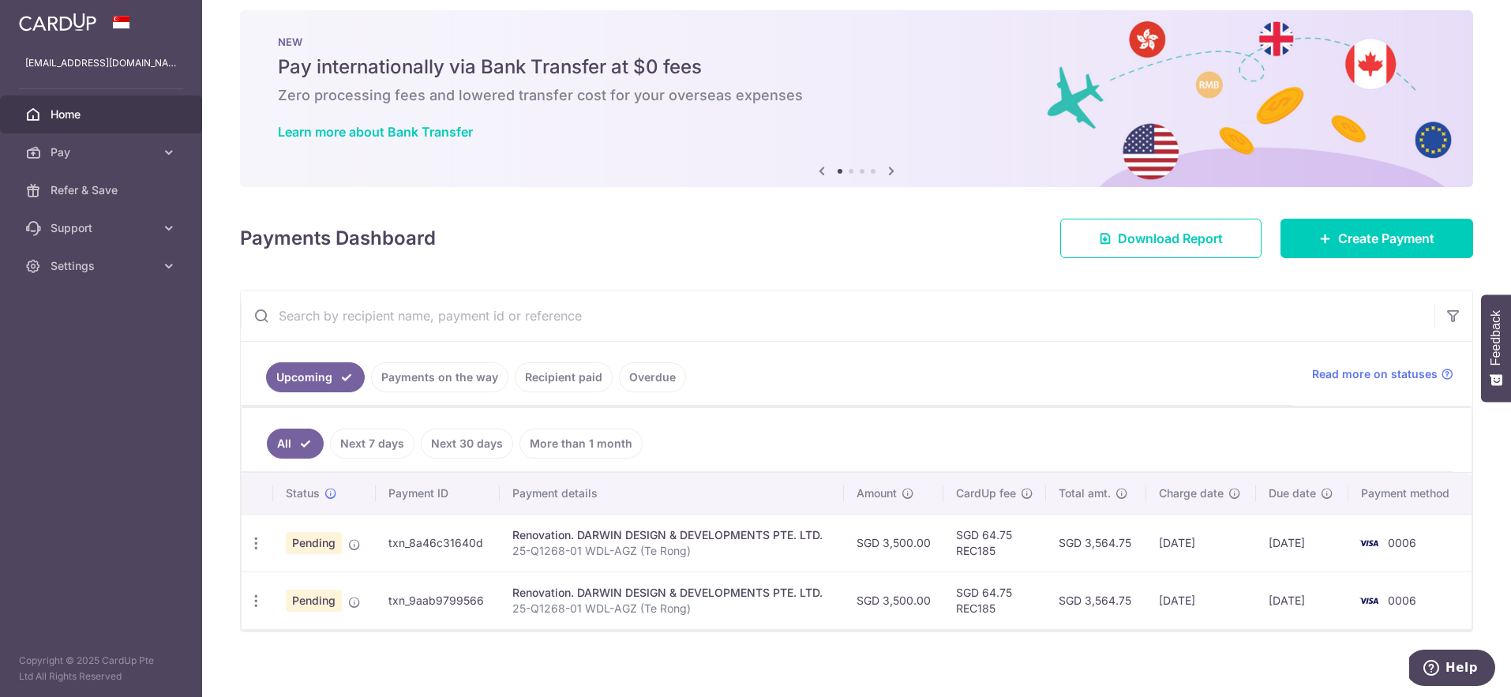
scroll to position [24, 0]
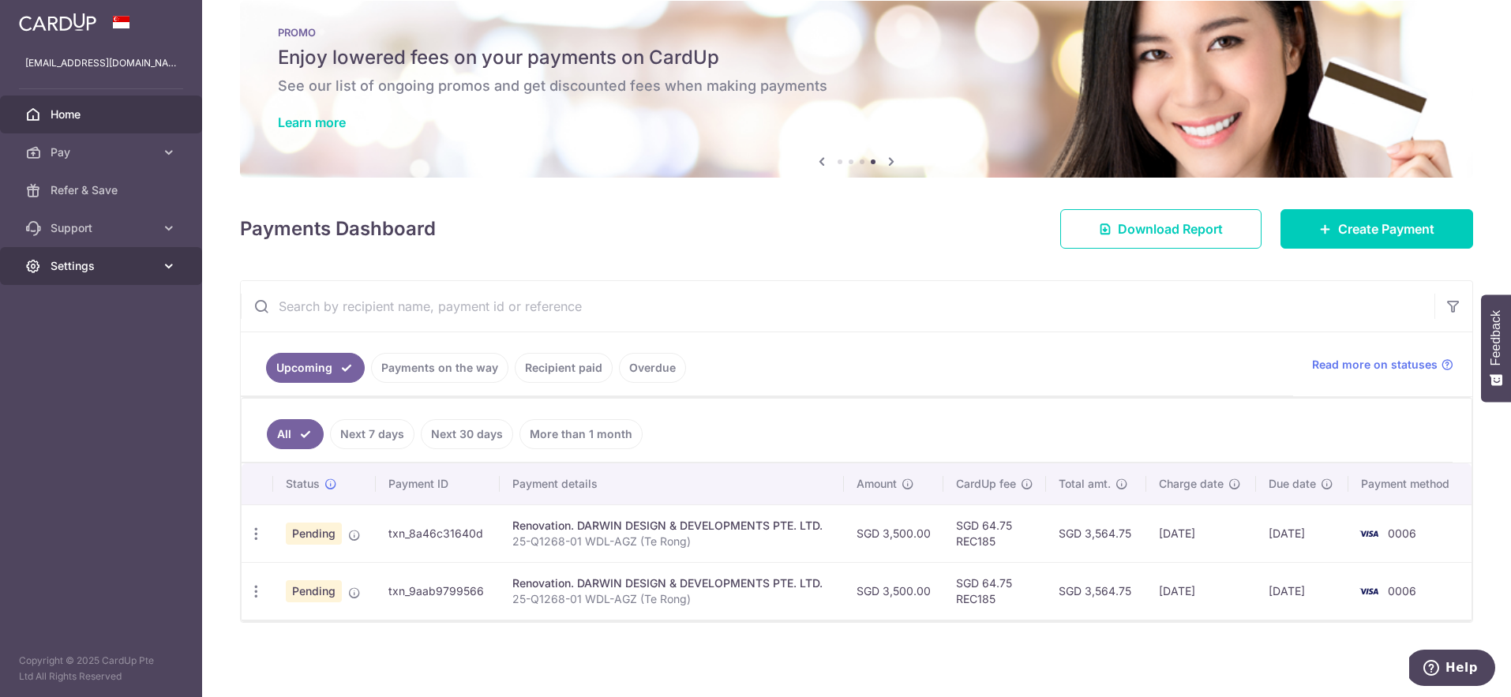
click at [156, 279] on link "Settings" at bounding box center [101, 266] width 202 height 38
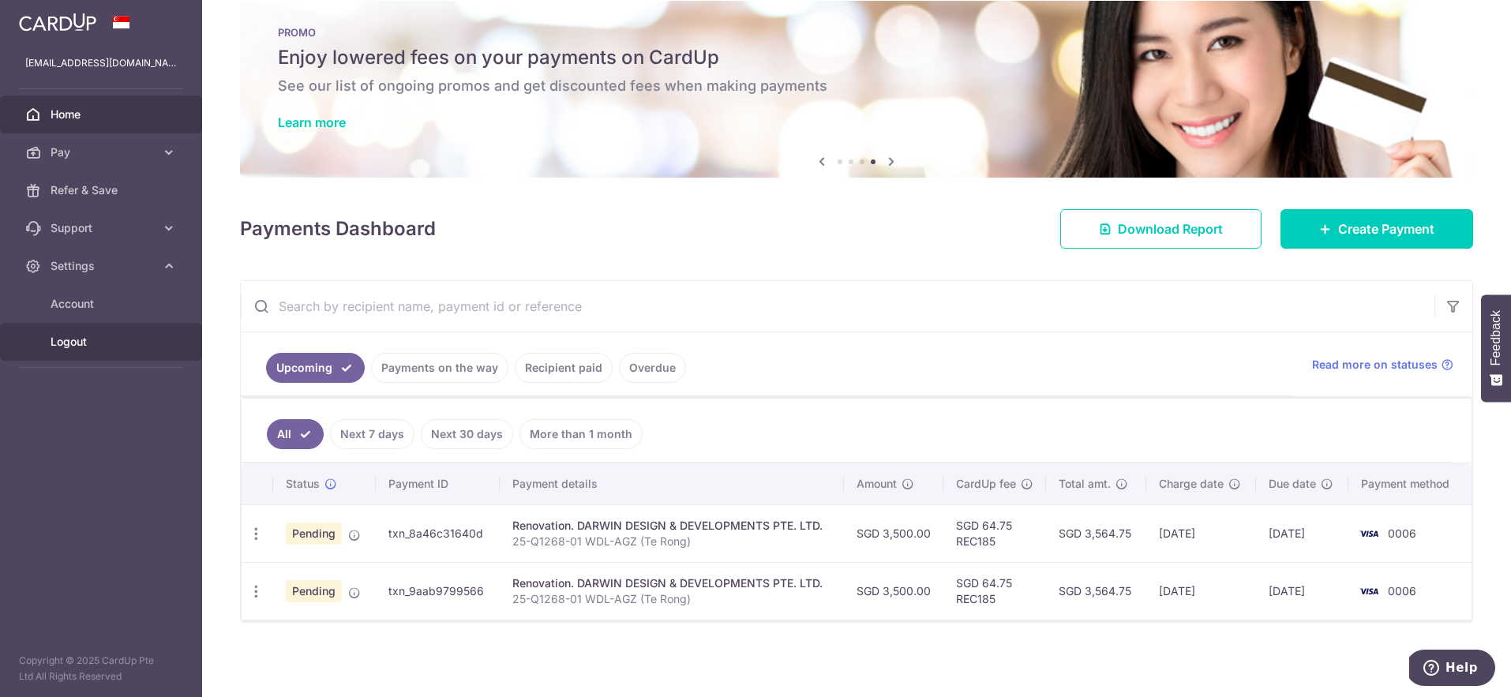
click at [139, 337] on span "Logout" at bounding box center [103, 342] width 104 height 16
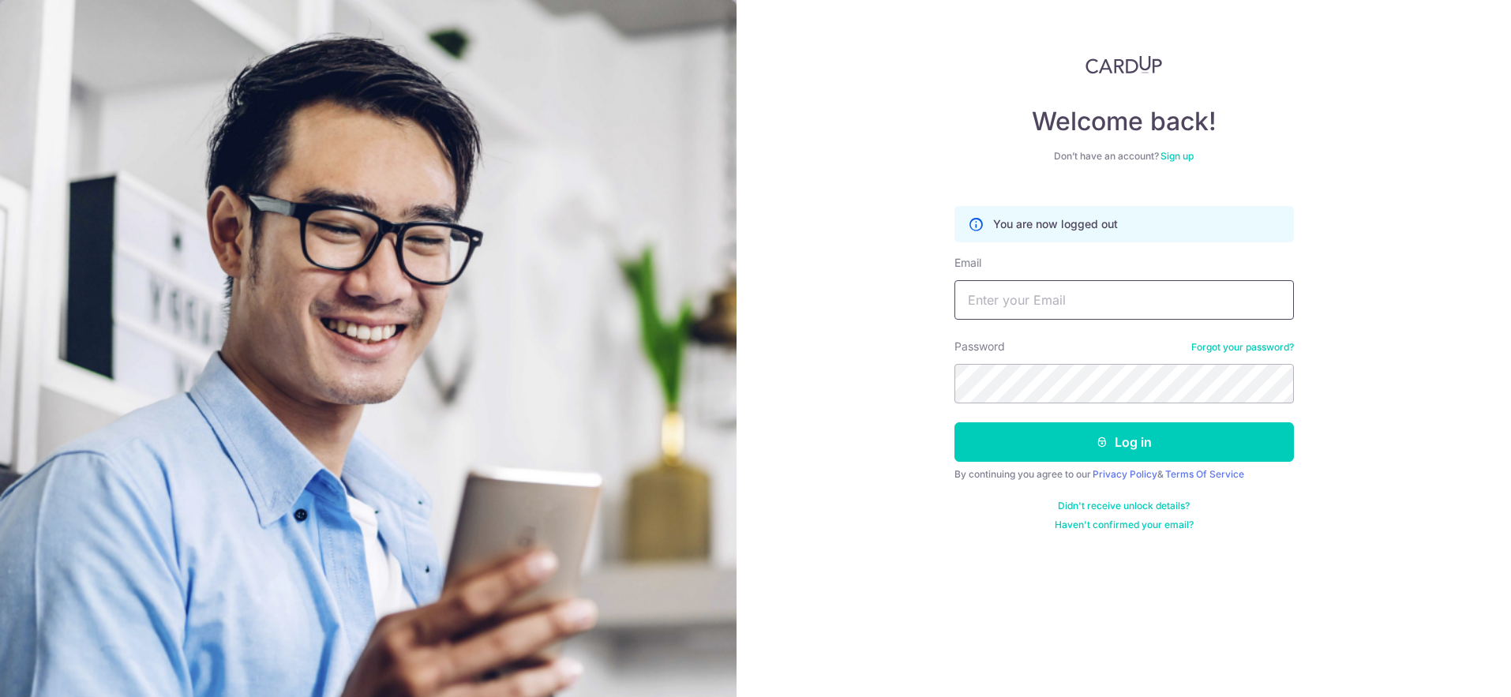
click at [1075, 295] on input "Email" at bounding box center [1125, 299] width 340 height 39
click at [1284, 347] on link "Forgot your password?" at bounding box center [1243, 347] width 103 height 13
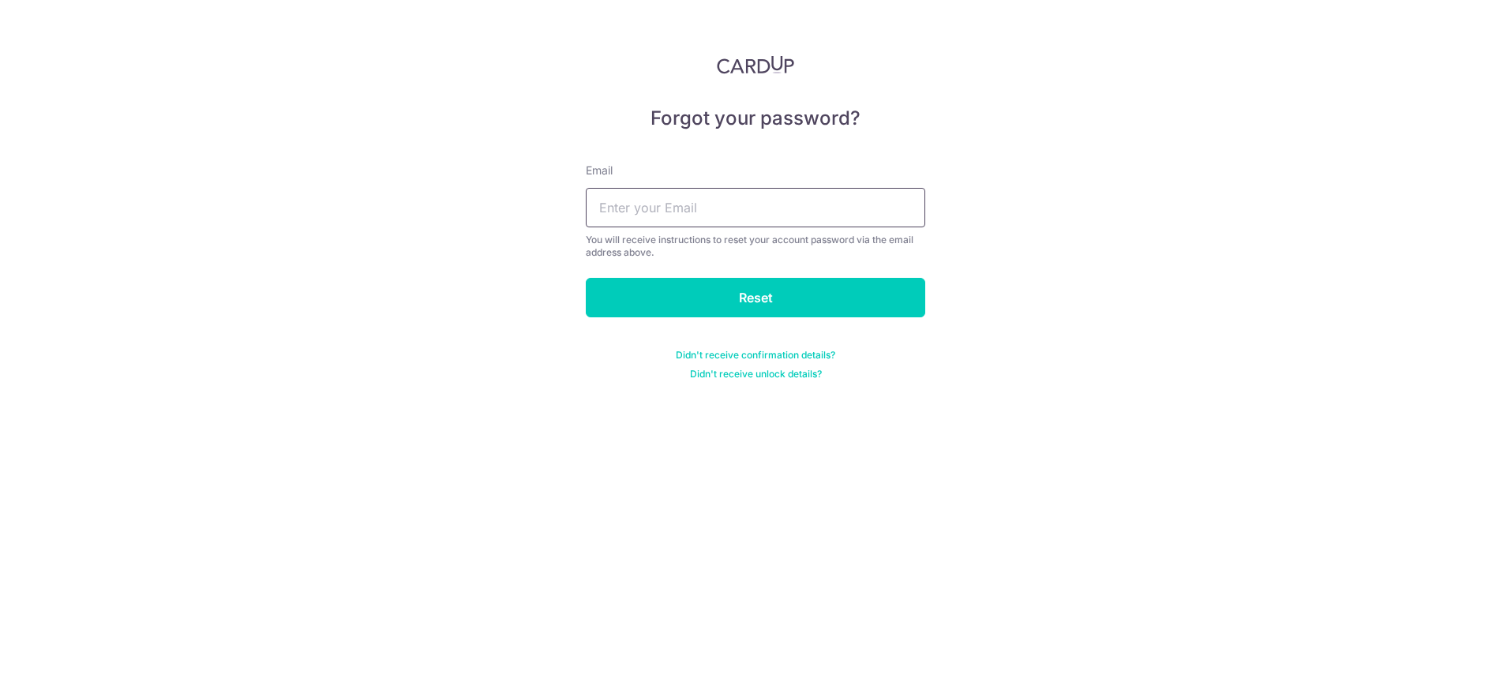
click at [771, 220] on input "text" at bounding box center [756, 207] width 340 height 39
type input "mandylsh1123@gmail.com"
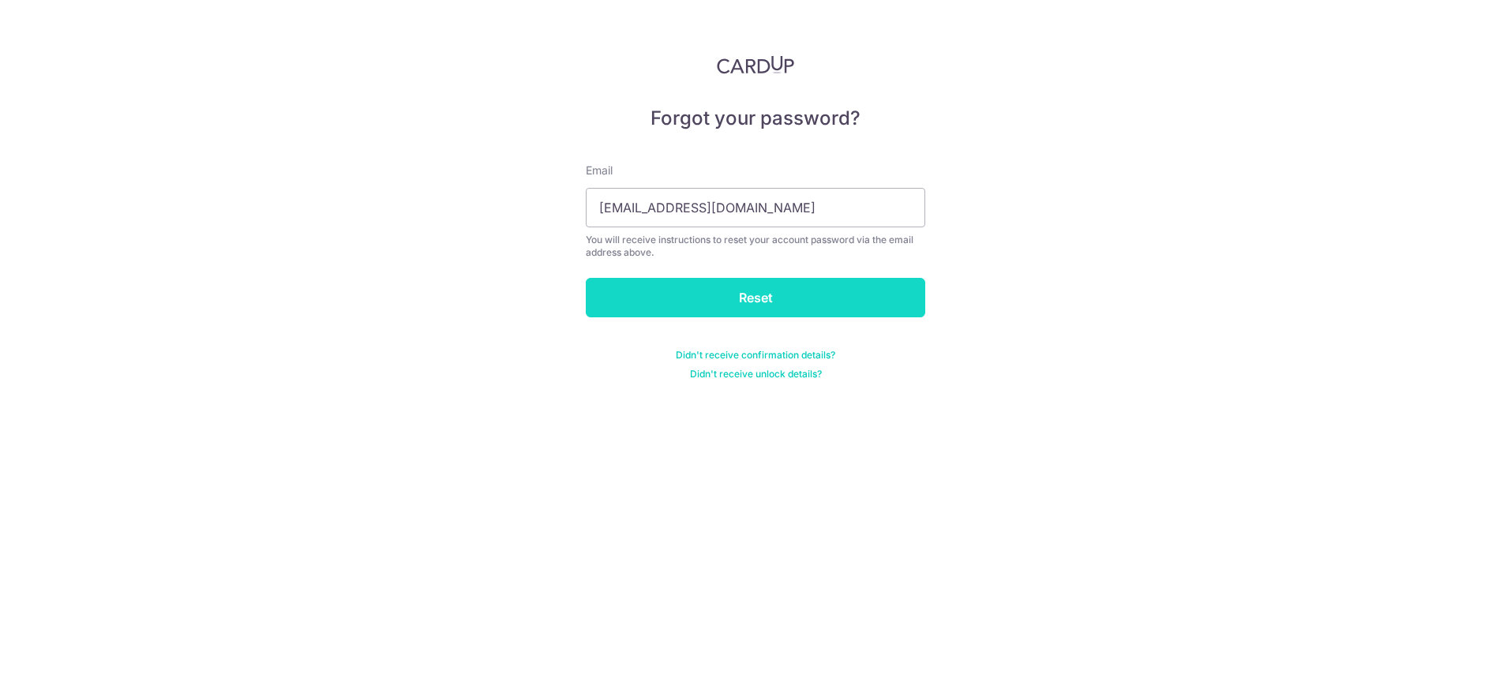
click at [764, 298] on input "Reset" at bounding box center [756, 297] width 340 height 39
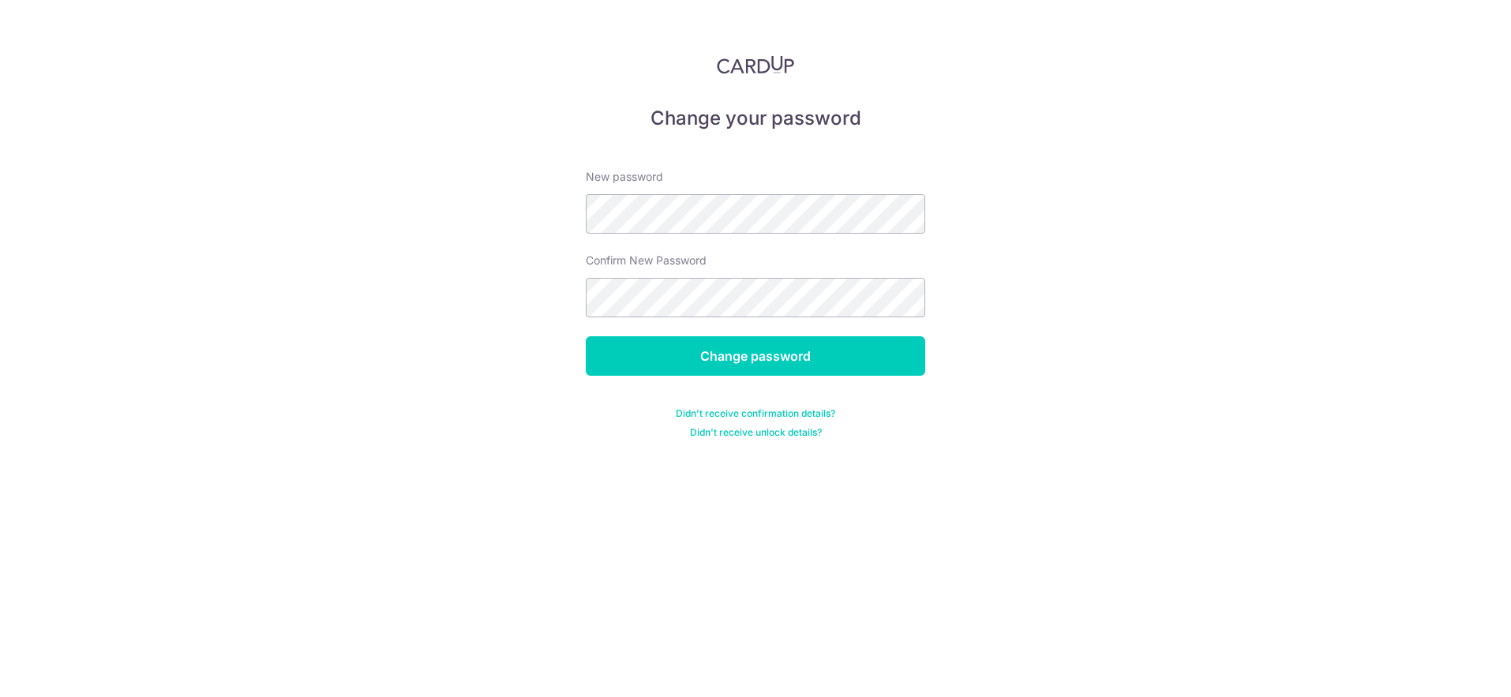
click at [817, 377] on form "New password Confirm New Password Change password Didn't receive confirmation d…" at bounding box center [756, 294] width 340 height 289
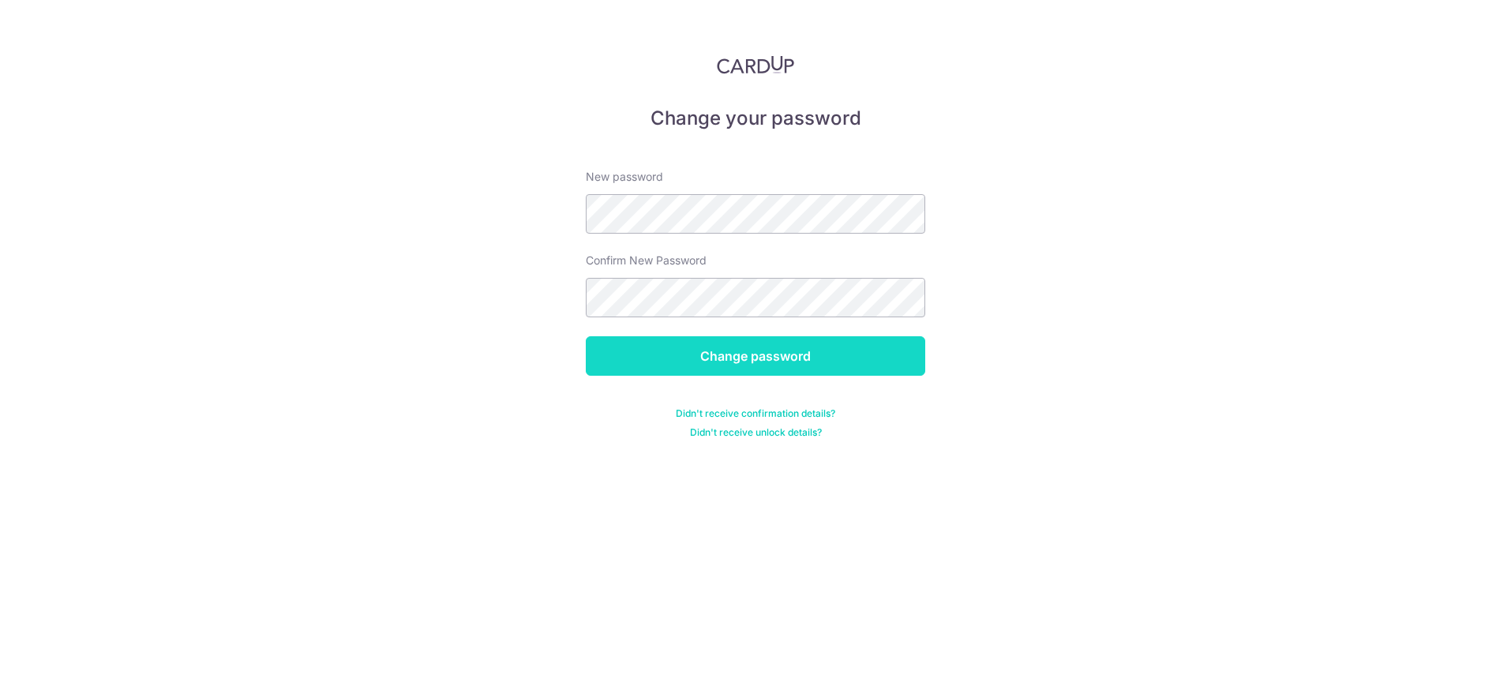
click at [820, 370] on input "Change password" at bounding box center [756, 355] width 340 height 39
